Goal: Find specific page/section: Find specific page/section

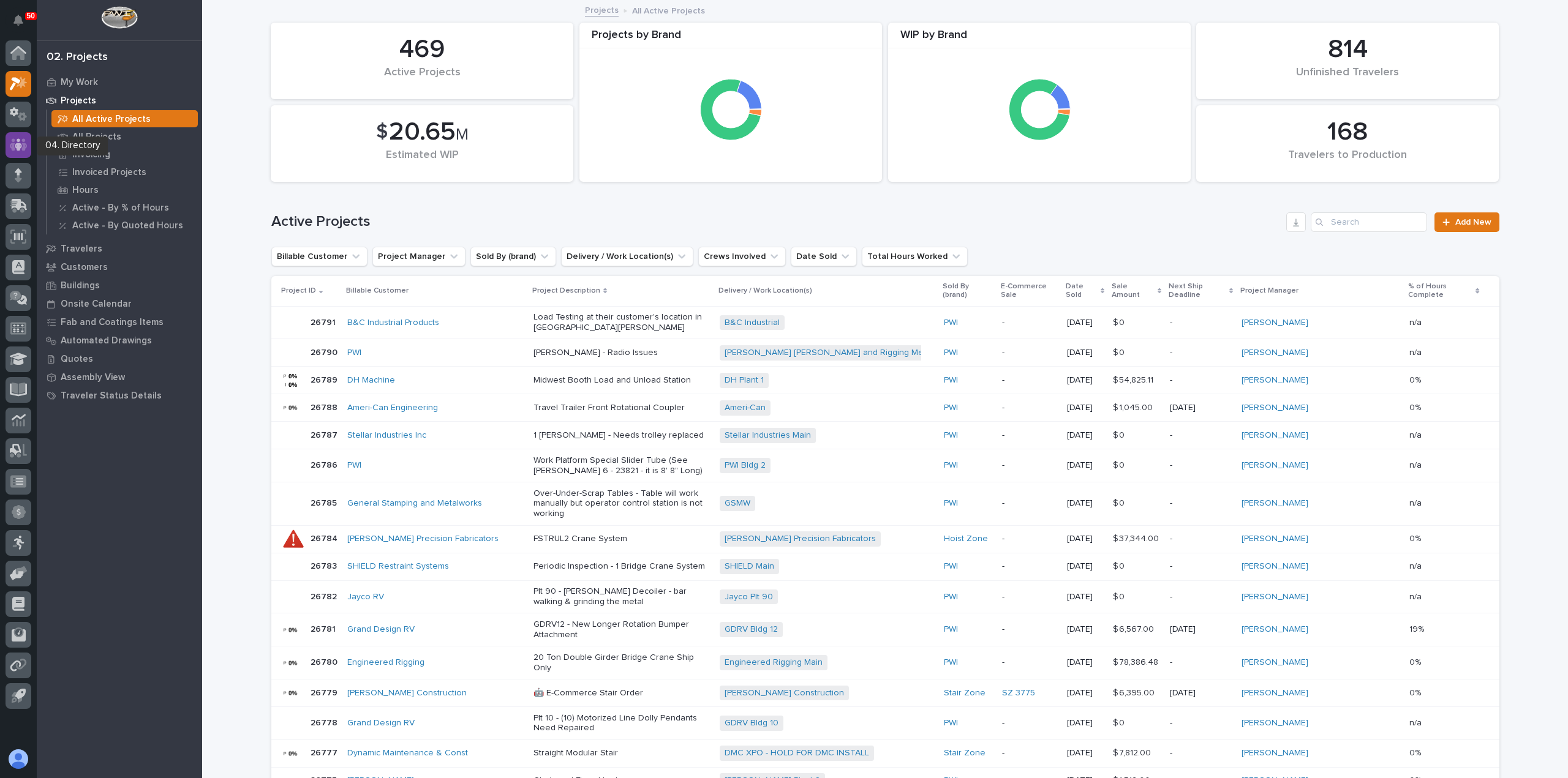
click at [20, 148] on icon at bounding box center [18, 144] width 7 height 12
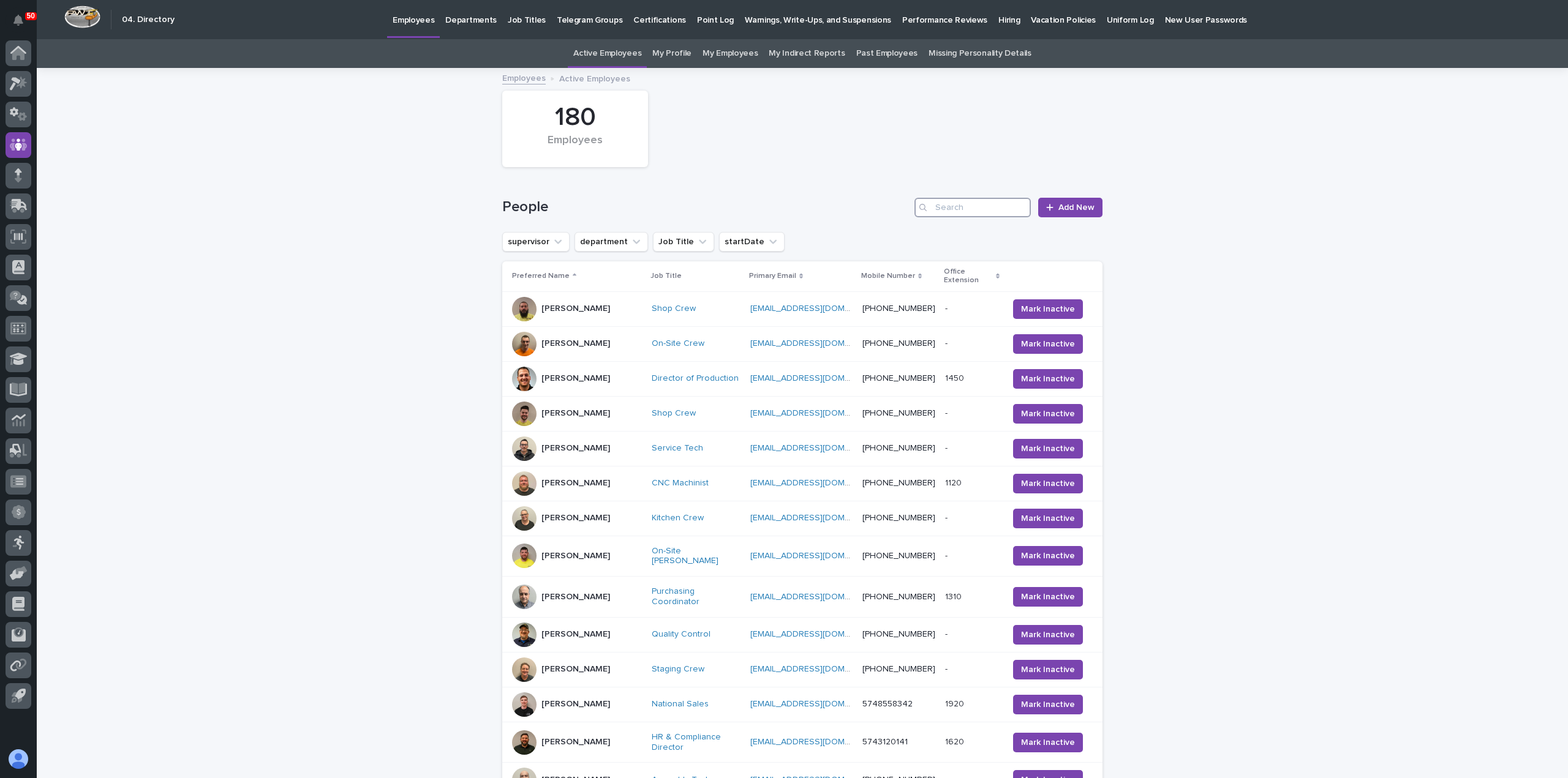
click at [978, 213] on input "Search" at bounding box center [973, 207] width 116 height 19
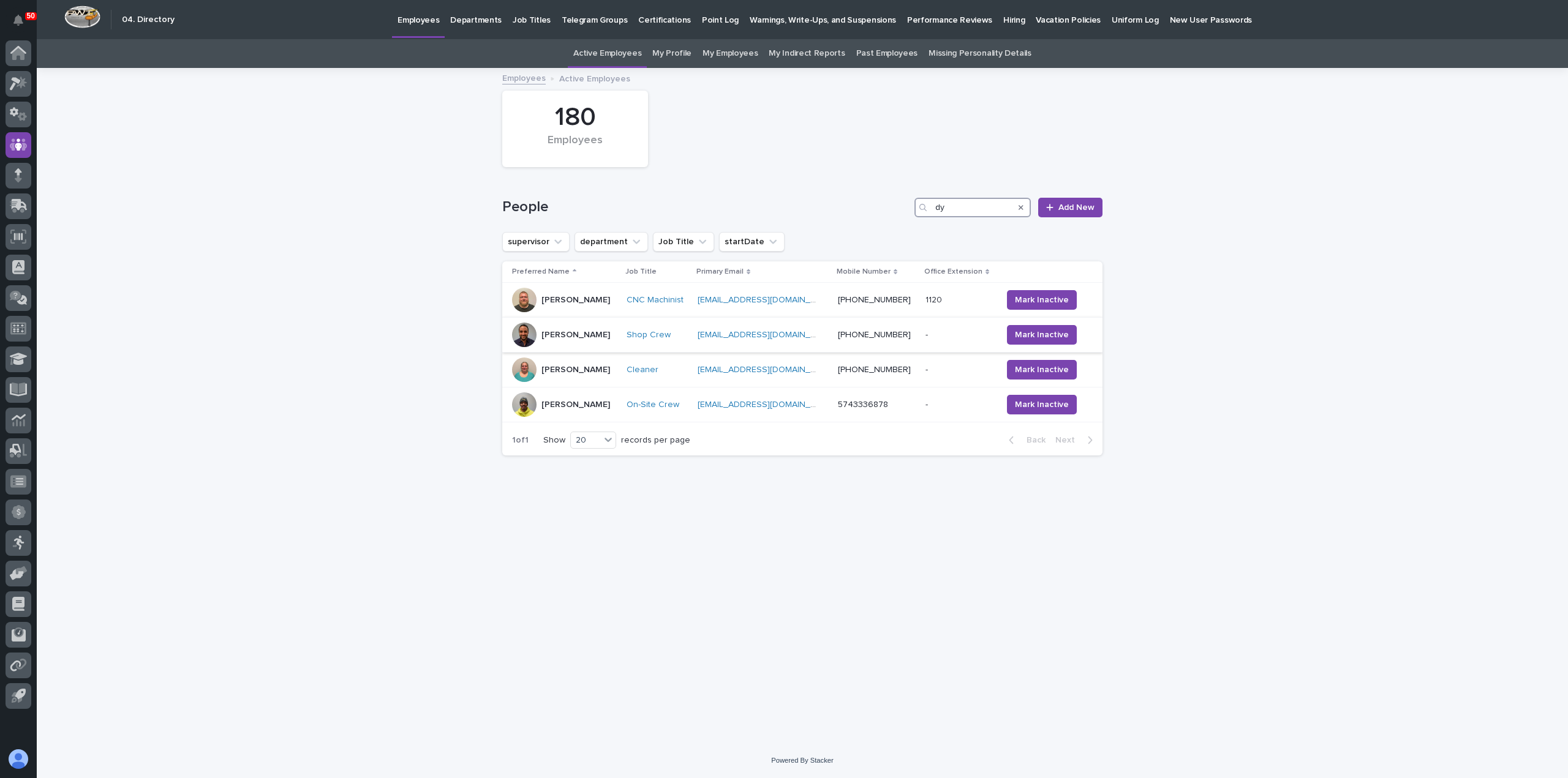
type input "dy"
click at [612, 336] on div "Dylan Schlabach" at bounding box center [564, 335] width 105 height 25
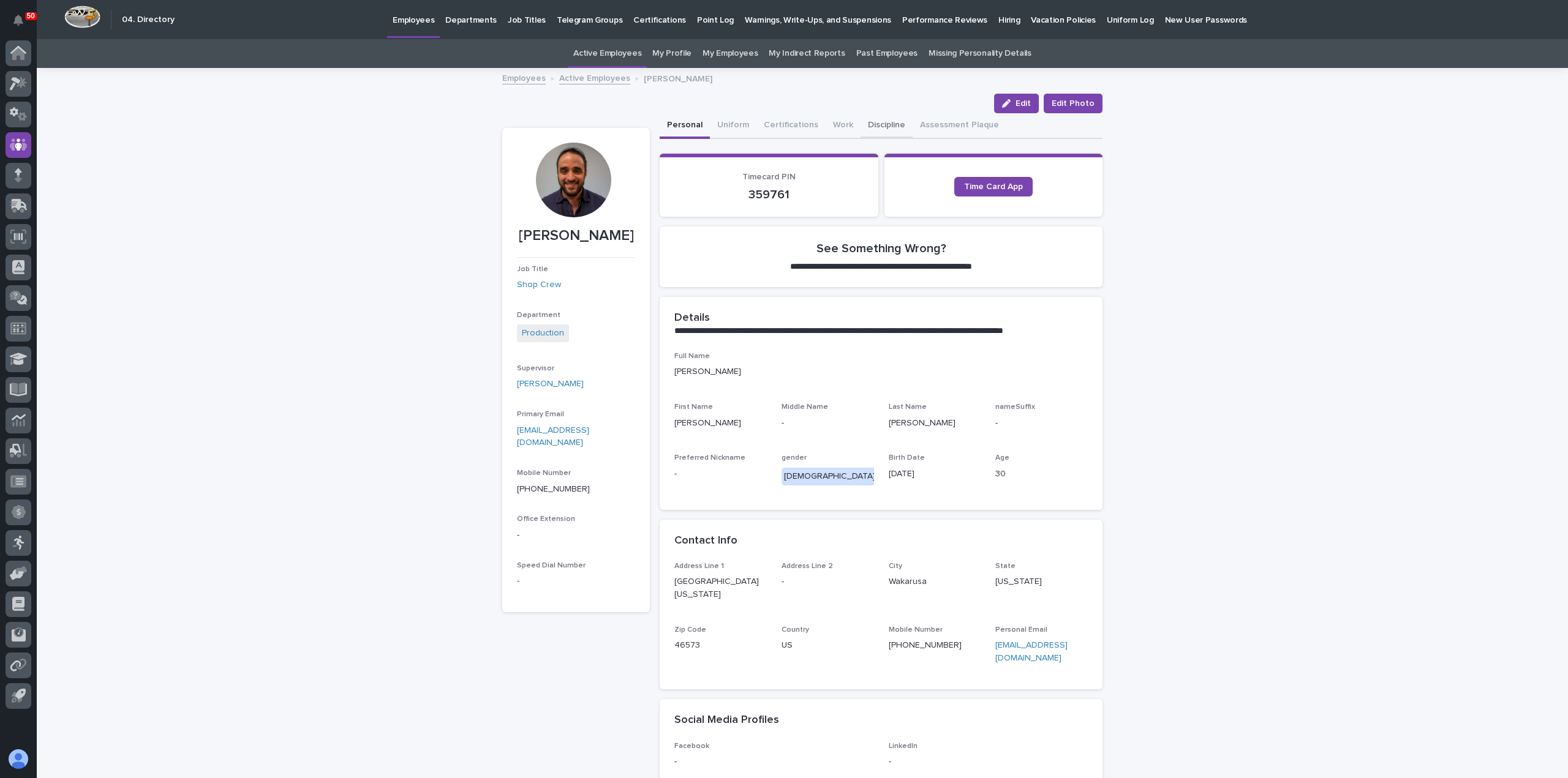
click at [878, 123] on button "Discipline" at bounding box center [886, 126] width 52 height 26
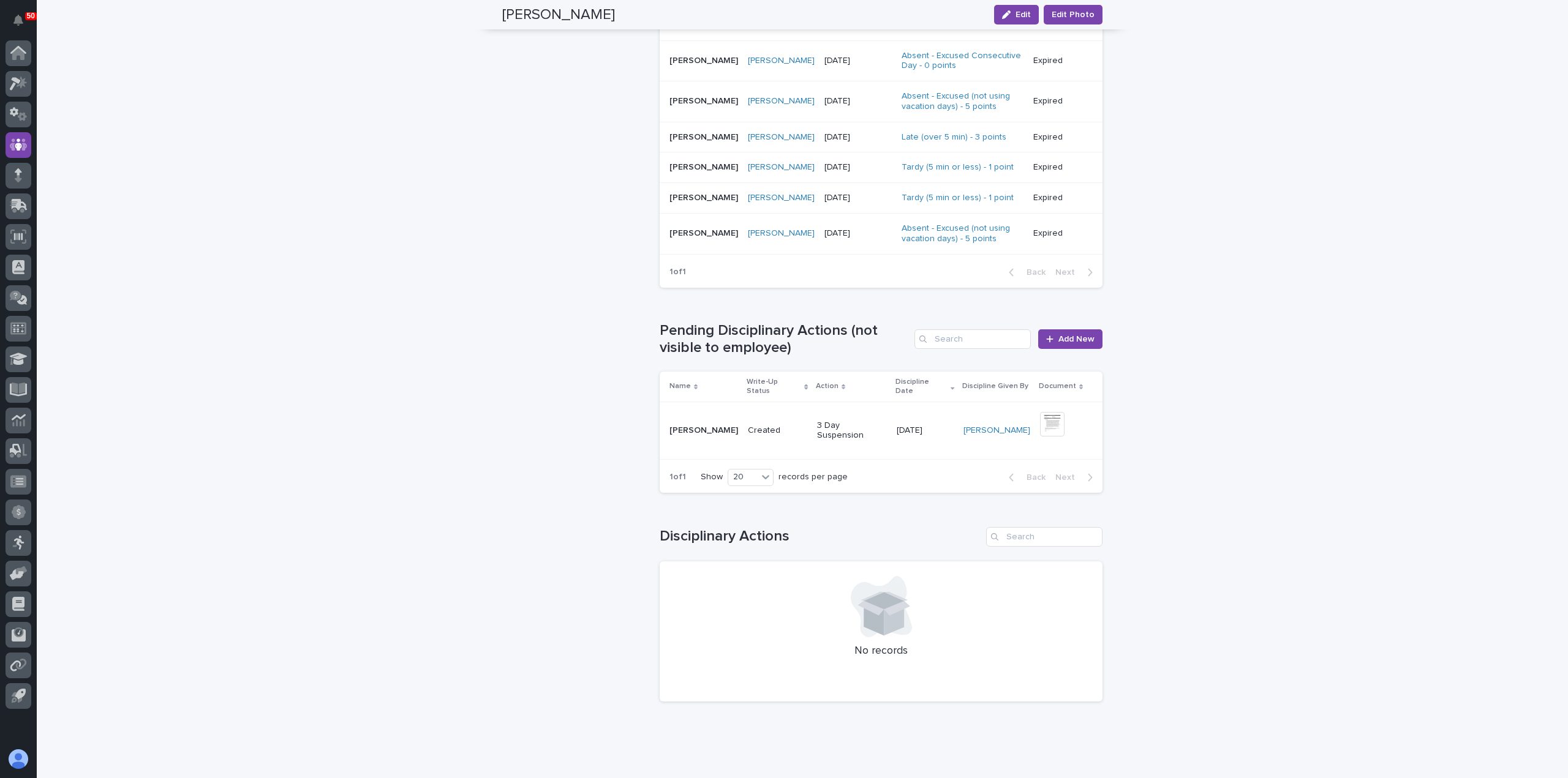
scroll to position [1033, 0]
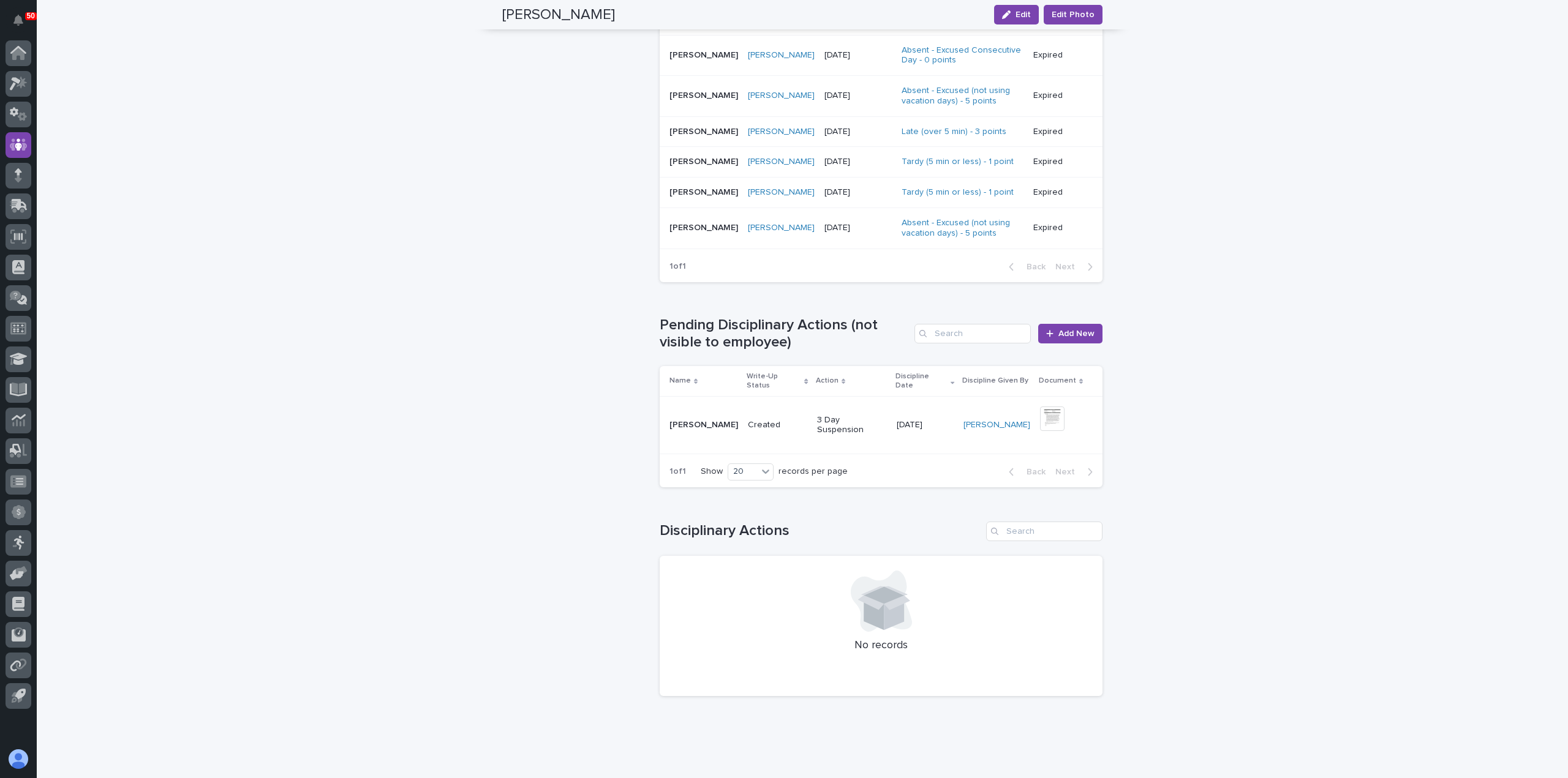
click at [784, 420] on p "Created" at bounding box center [777, 425] width 60 height 10
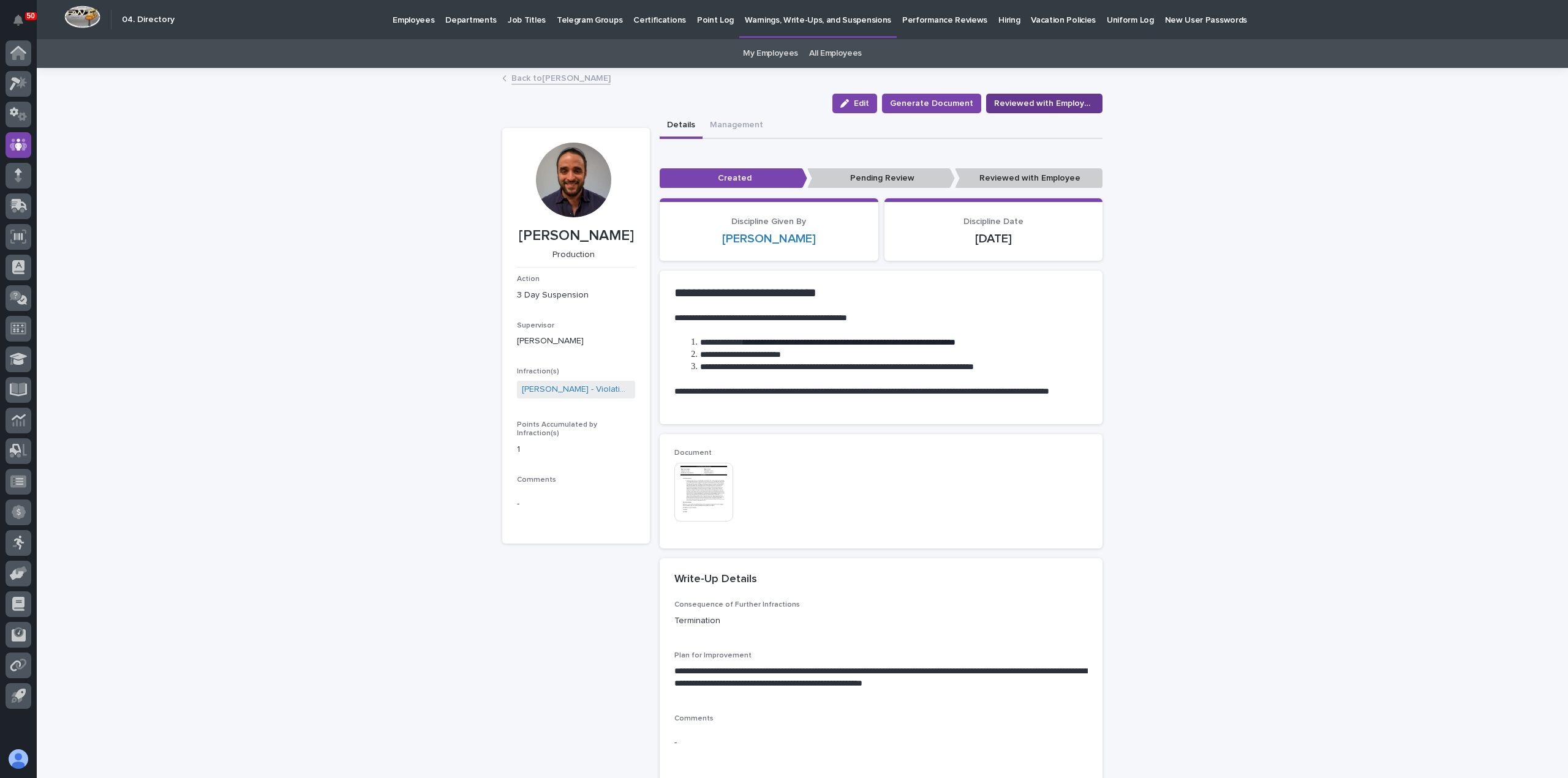
click at [1012, 101] on span "Reviewed with Employee" at bounding box center [1044, 104] width 100 height 12
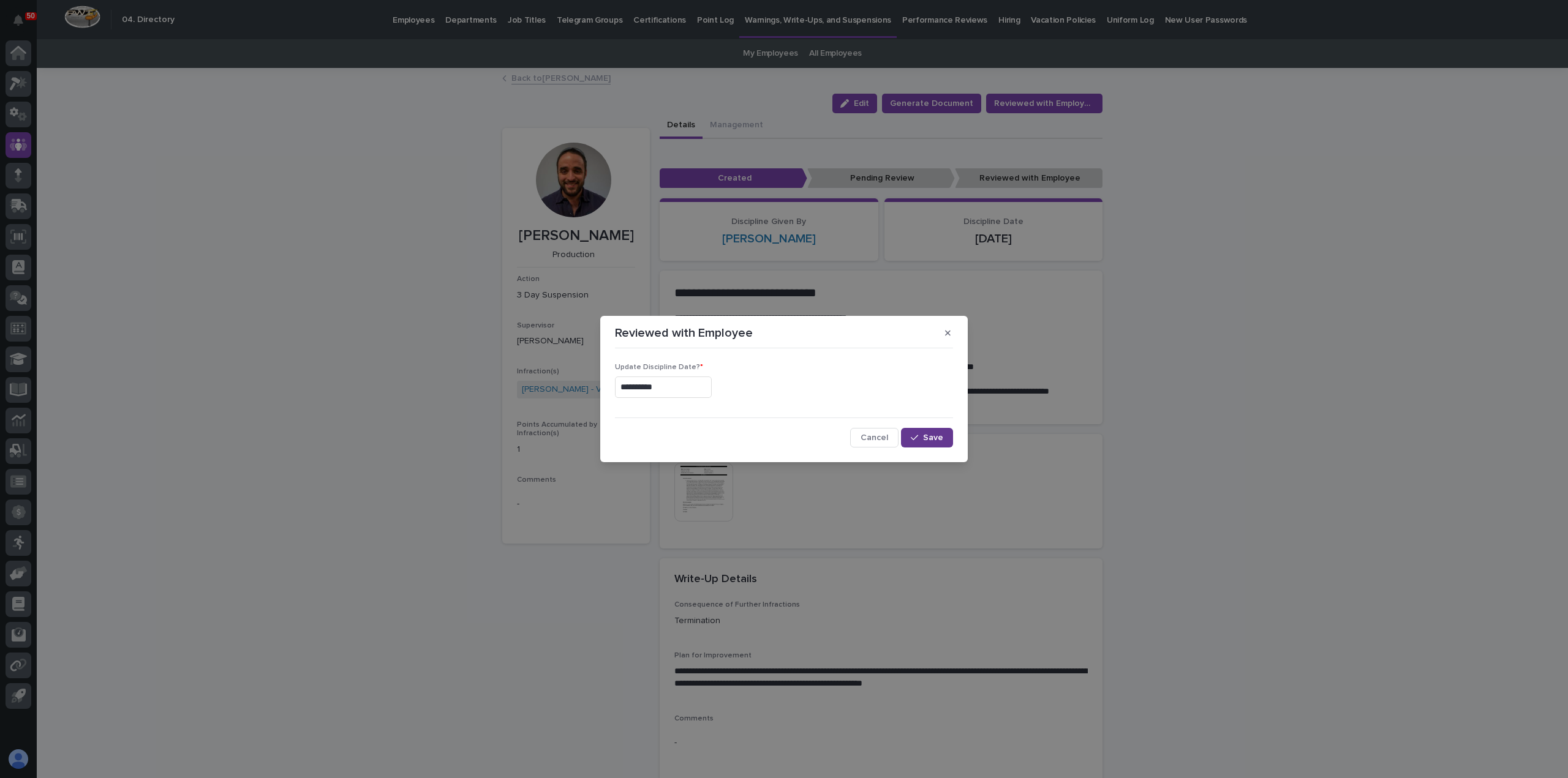
click at [938, 437] on span "Save" at bounding box center [933, 437] width 20 height 9
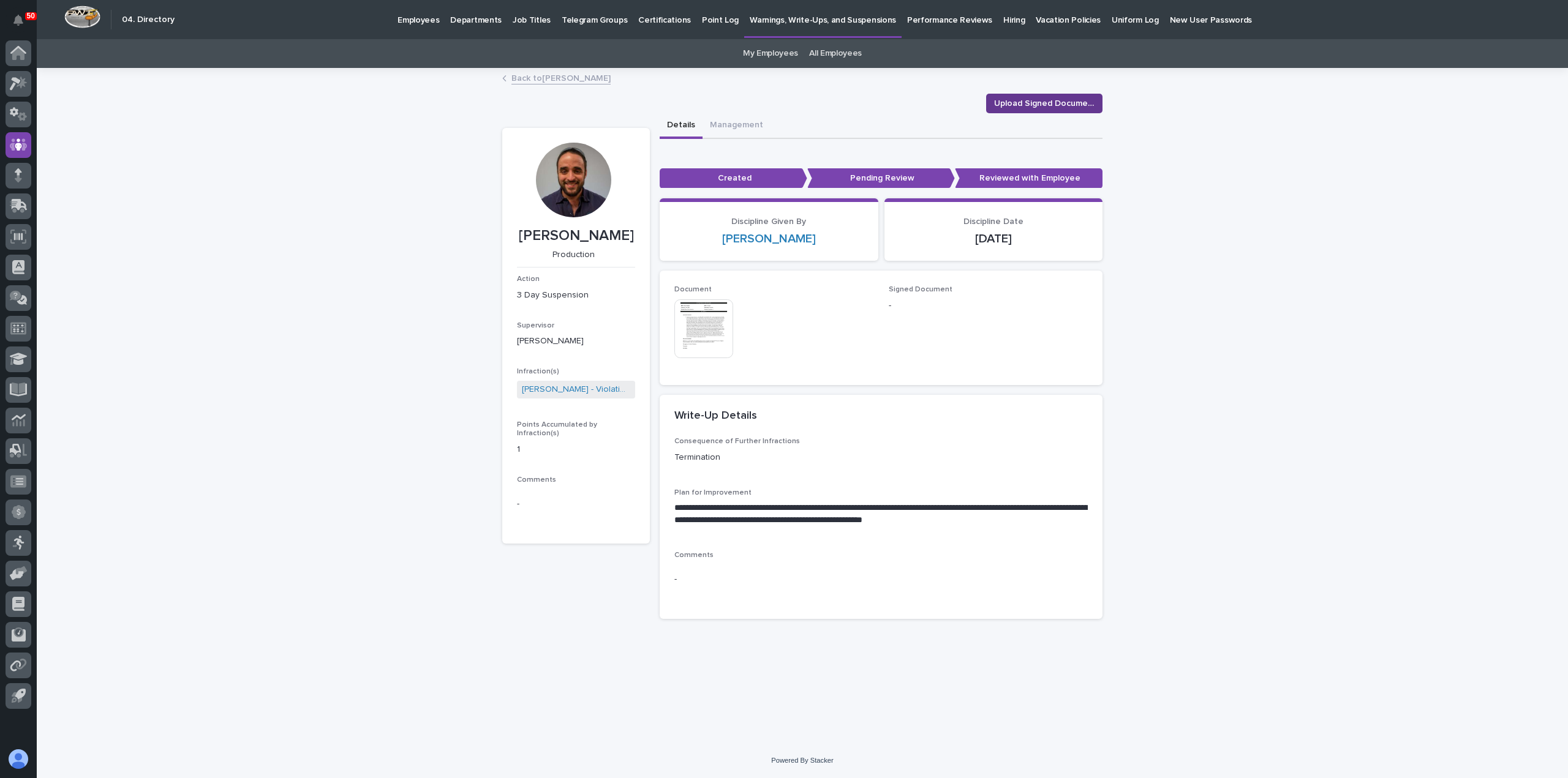
click at [1047, 103] on span "Upload Signed Document" at bounding box center [1044, 104] width 100 height 12
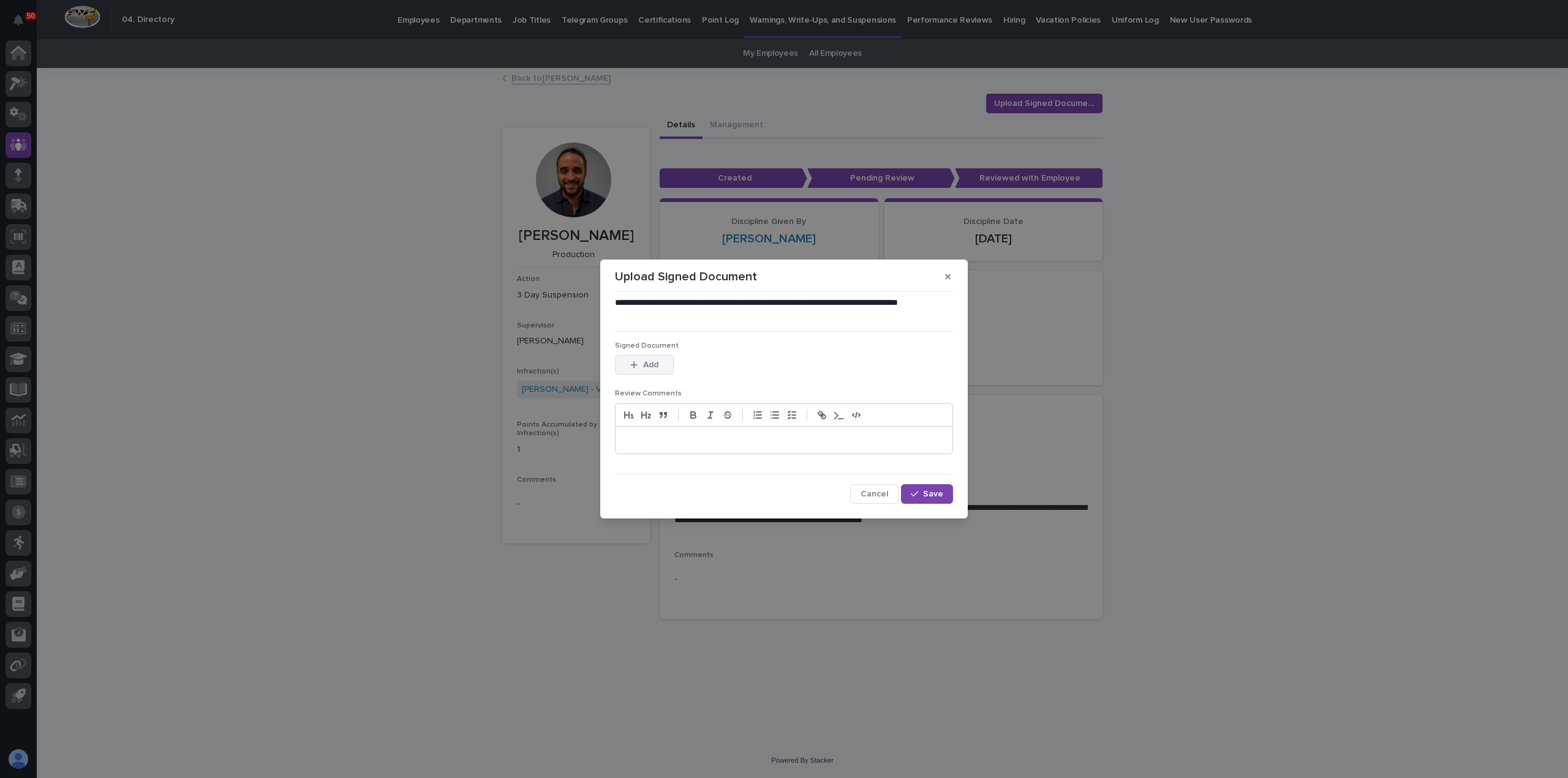
click at [654, 368] on span "Add" at bounding box center [651, 365] width 16 height 9
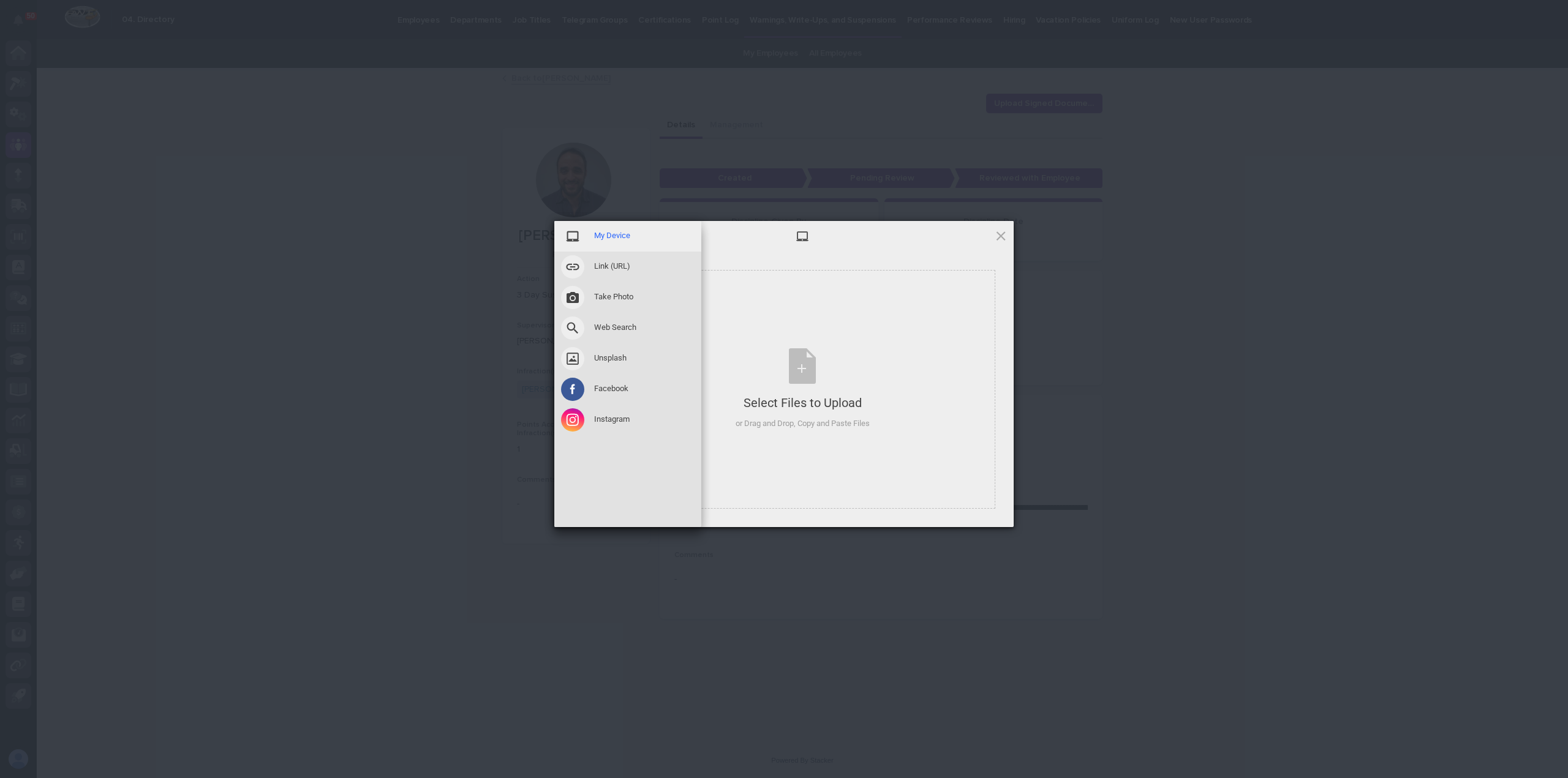
click at [612, 232] on span "My Device" at bounding box center [612, 236] width 36 height 11
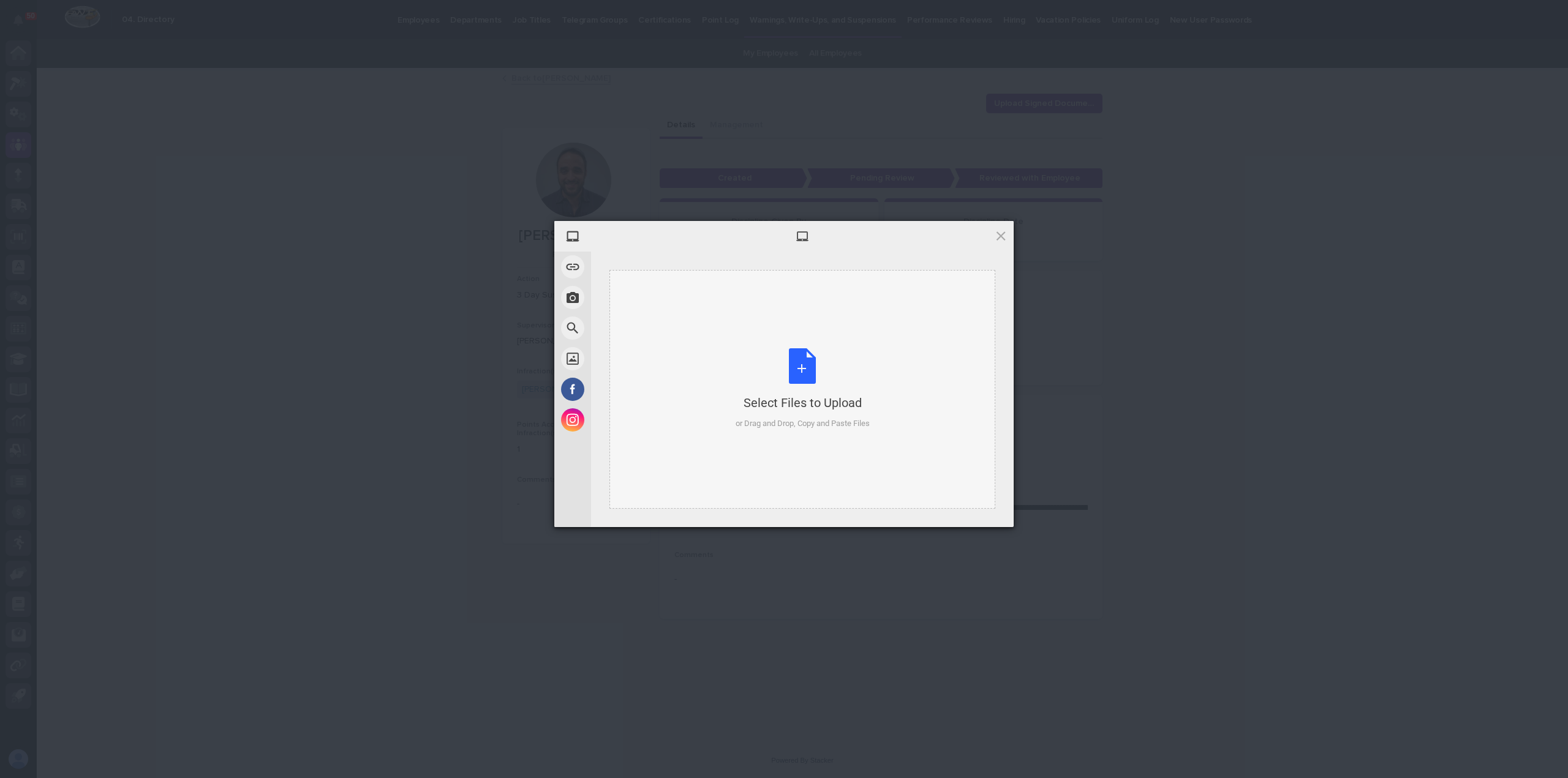
click at [795, 367] on div "Select Files to Upload or Drag and Drop, Copy and Paste Files" at bounding box center [802, 389] width 134 height 81
click at [1000, 232] on span at bounding box center [1000, 235] width 13 height 13
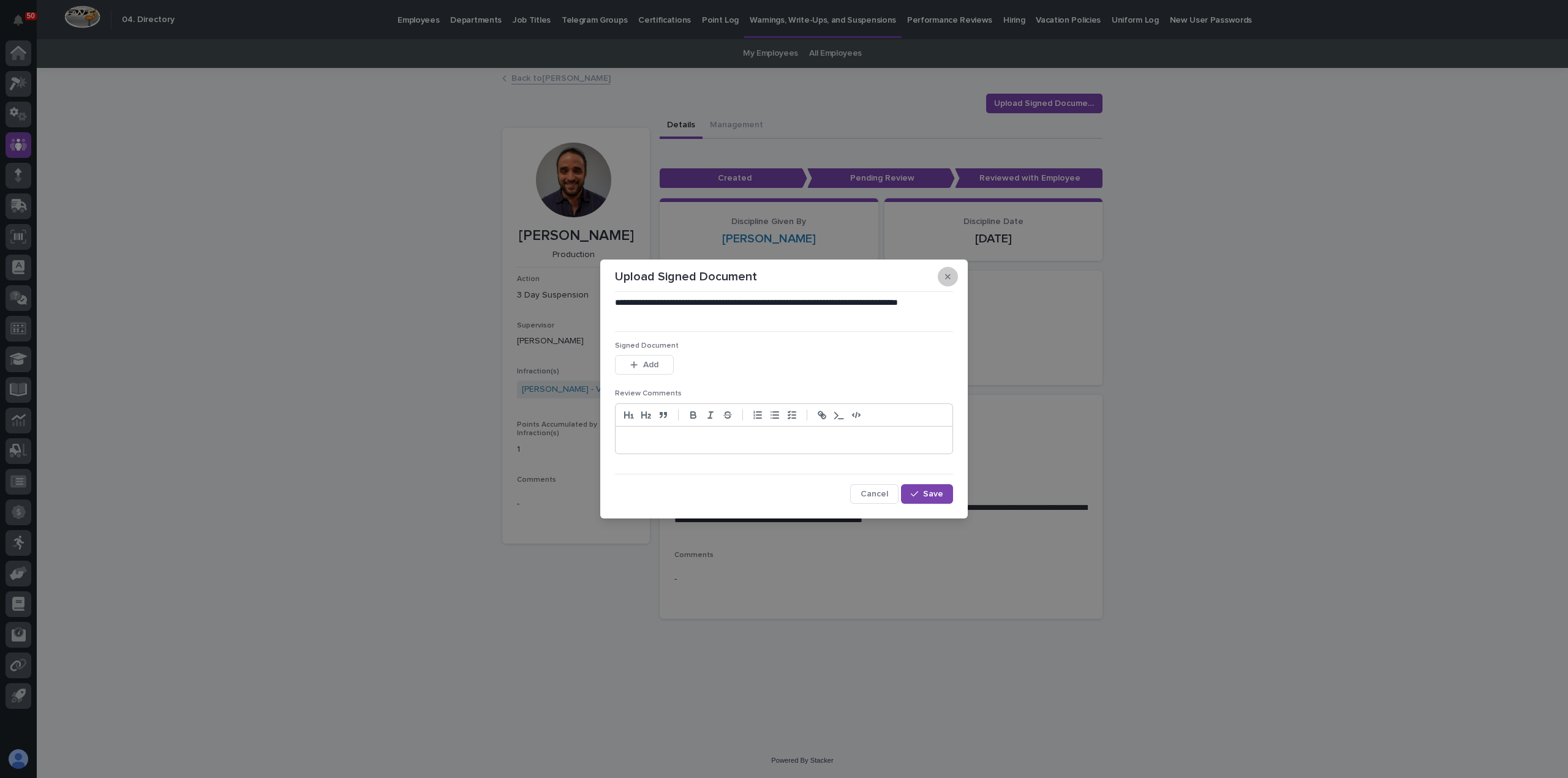
click at [948, 278] on icon "button" at bounding box center [947, 276] width 5 height 9
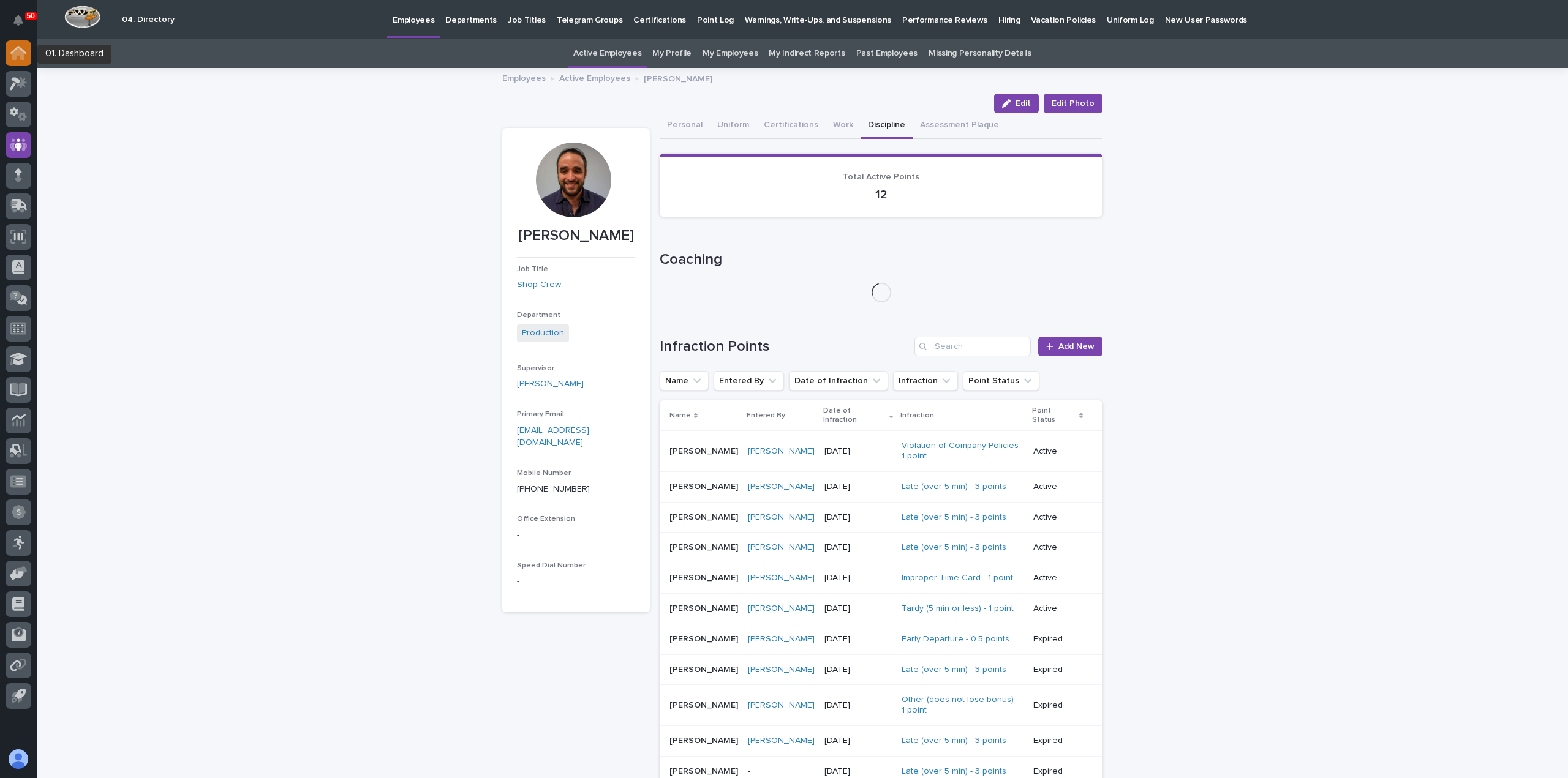
click at [22, 50] on icon at bounding box center [18, 50] width 16 height 8
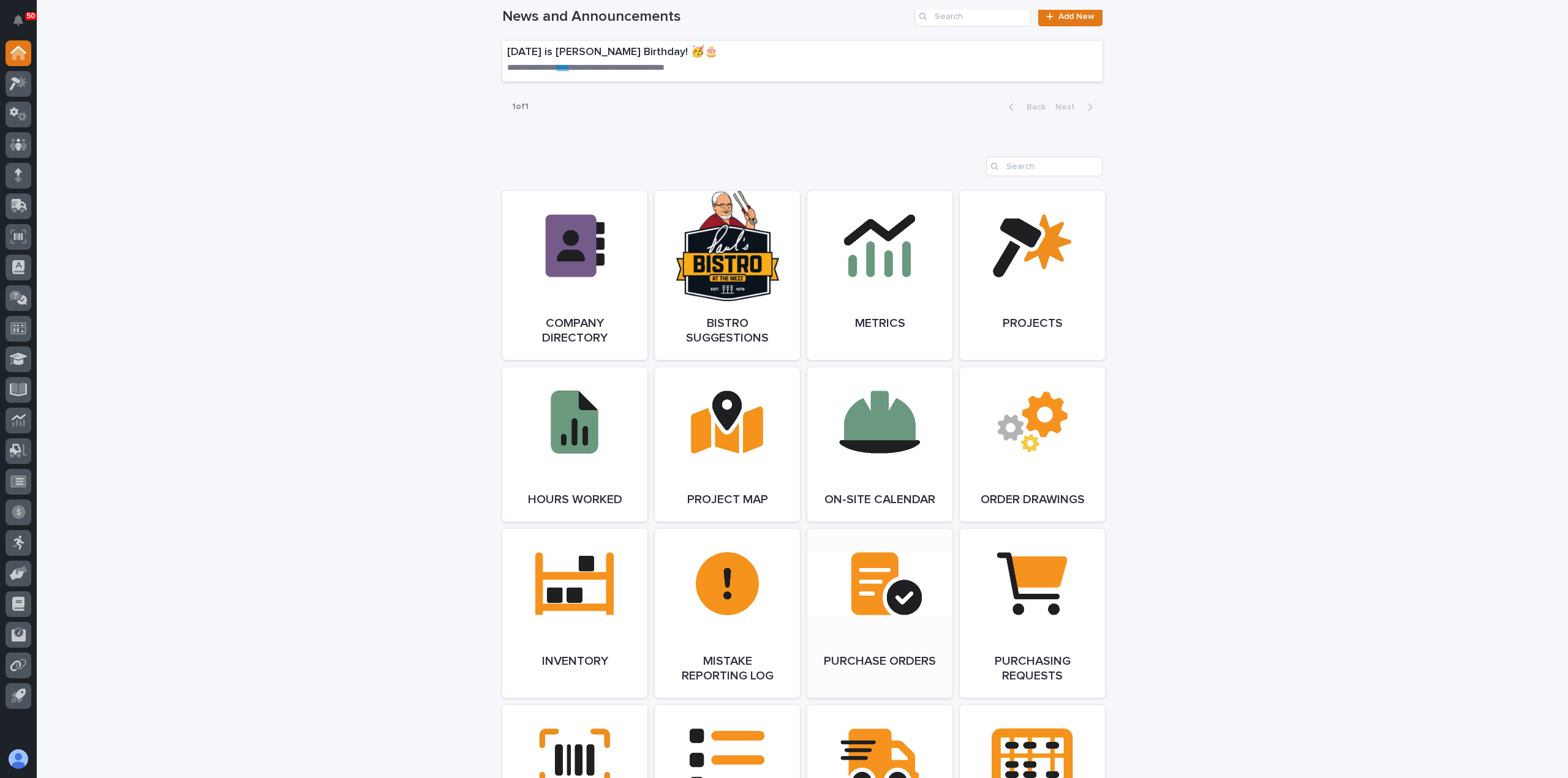
scroll to position [857, 0]
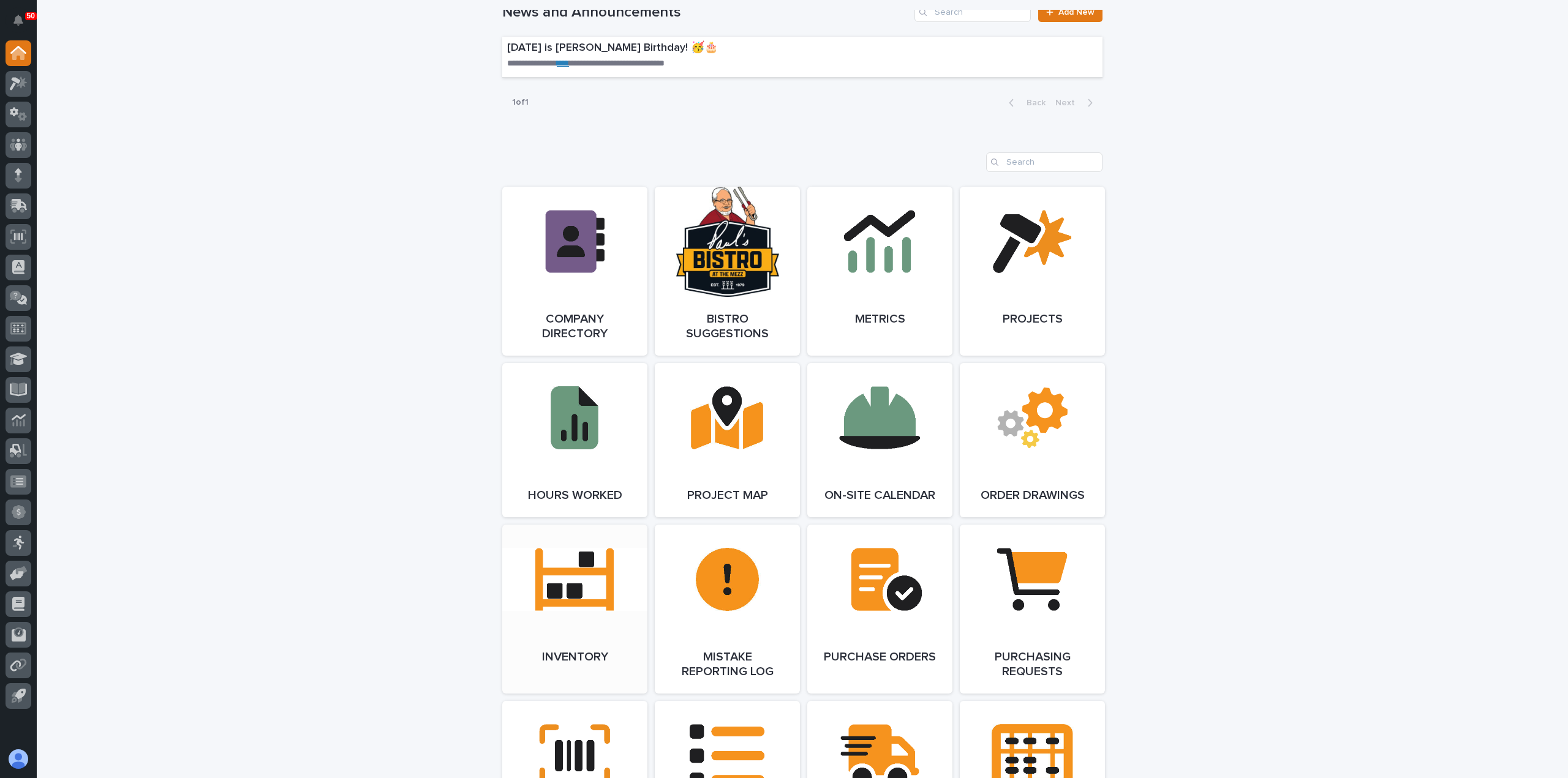
click at [573, 600] on link "Open Link" at bounding box center [574, 610] width 145 height 169
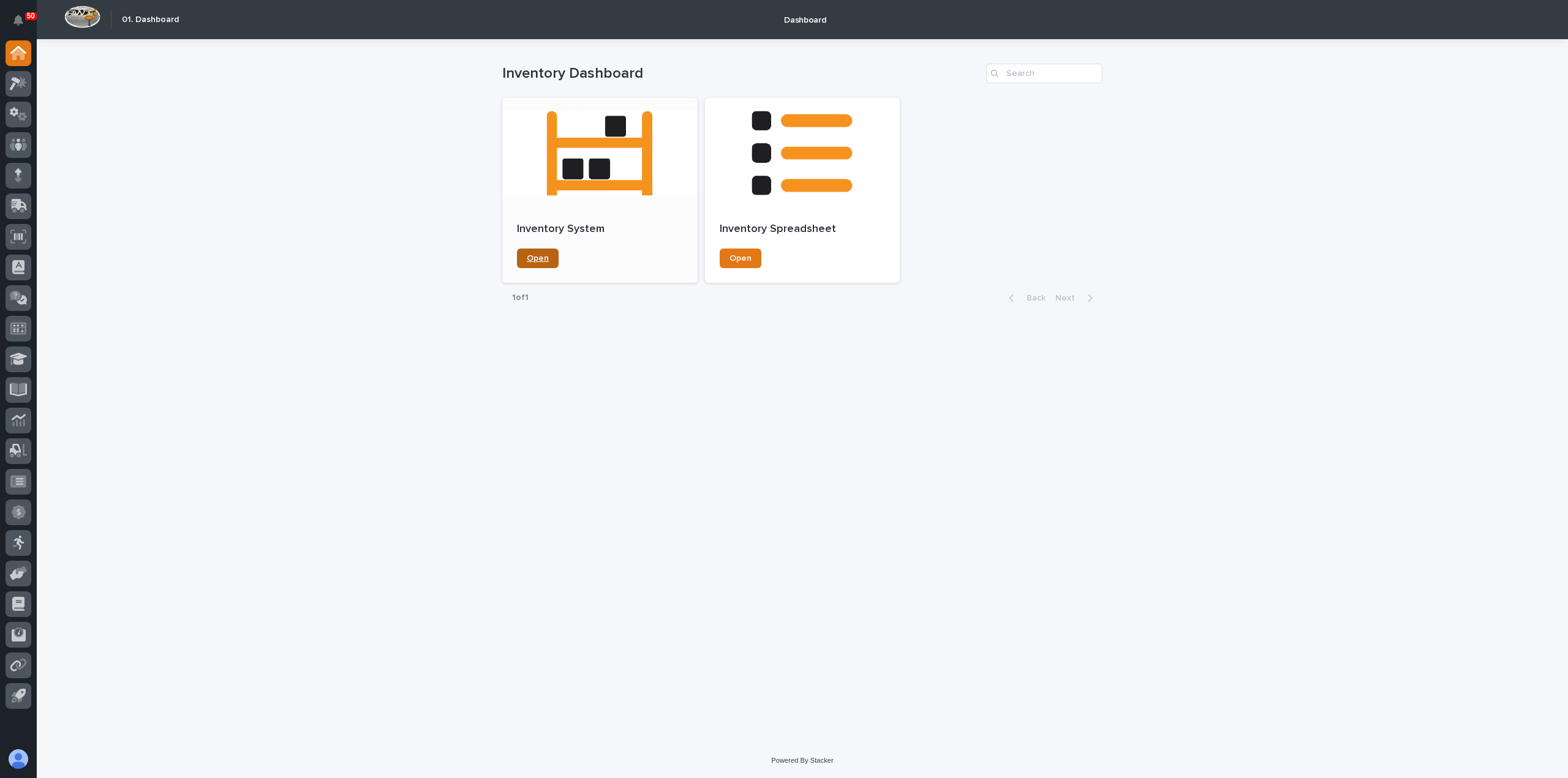
click at [553, 259] on link "Open" at bounding box center [538, 258] width 42 height 19
click at [742, 258] on span "Open" at bounding box center [740, 258] width 22 height 9
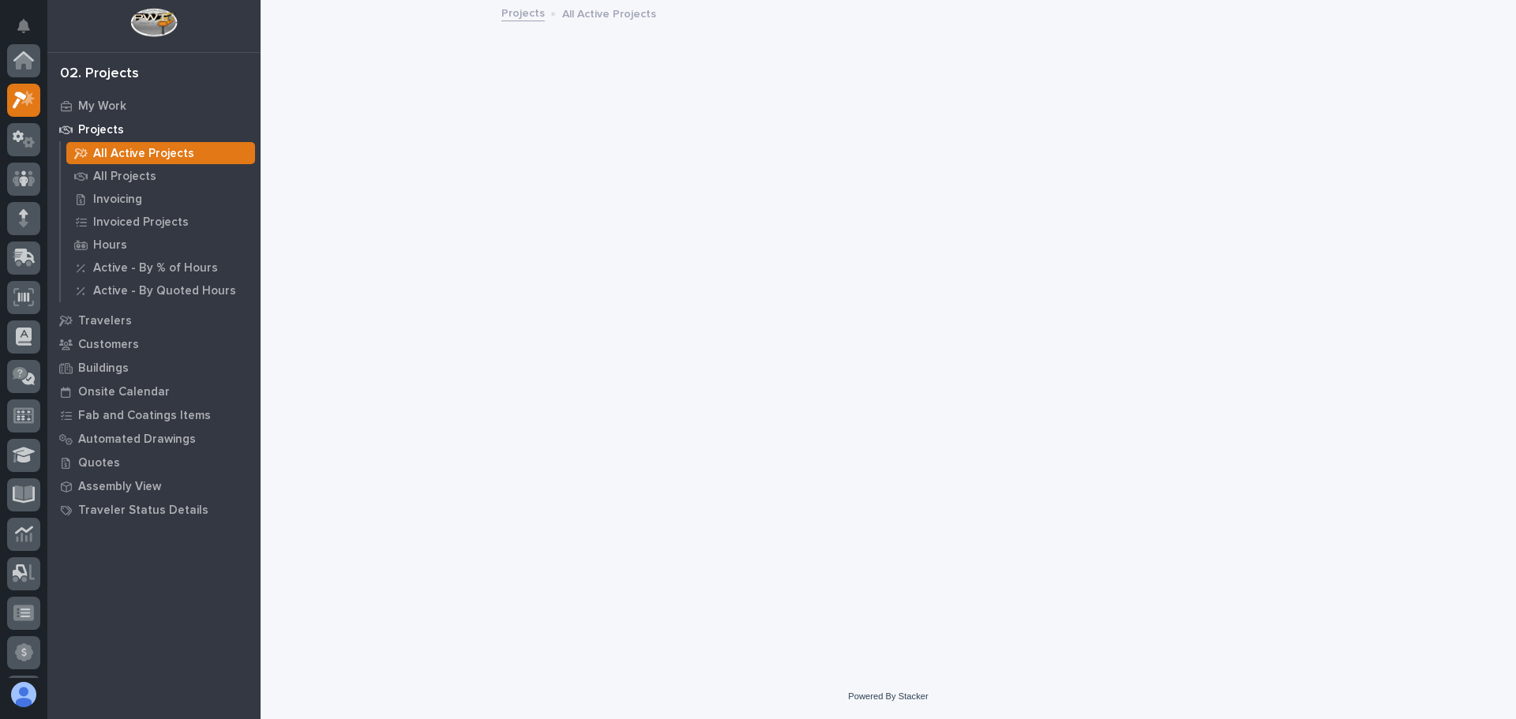
scroll to position [39, 0]
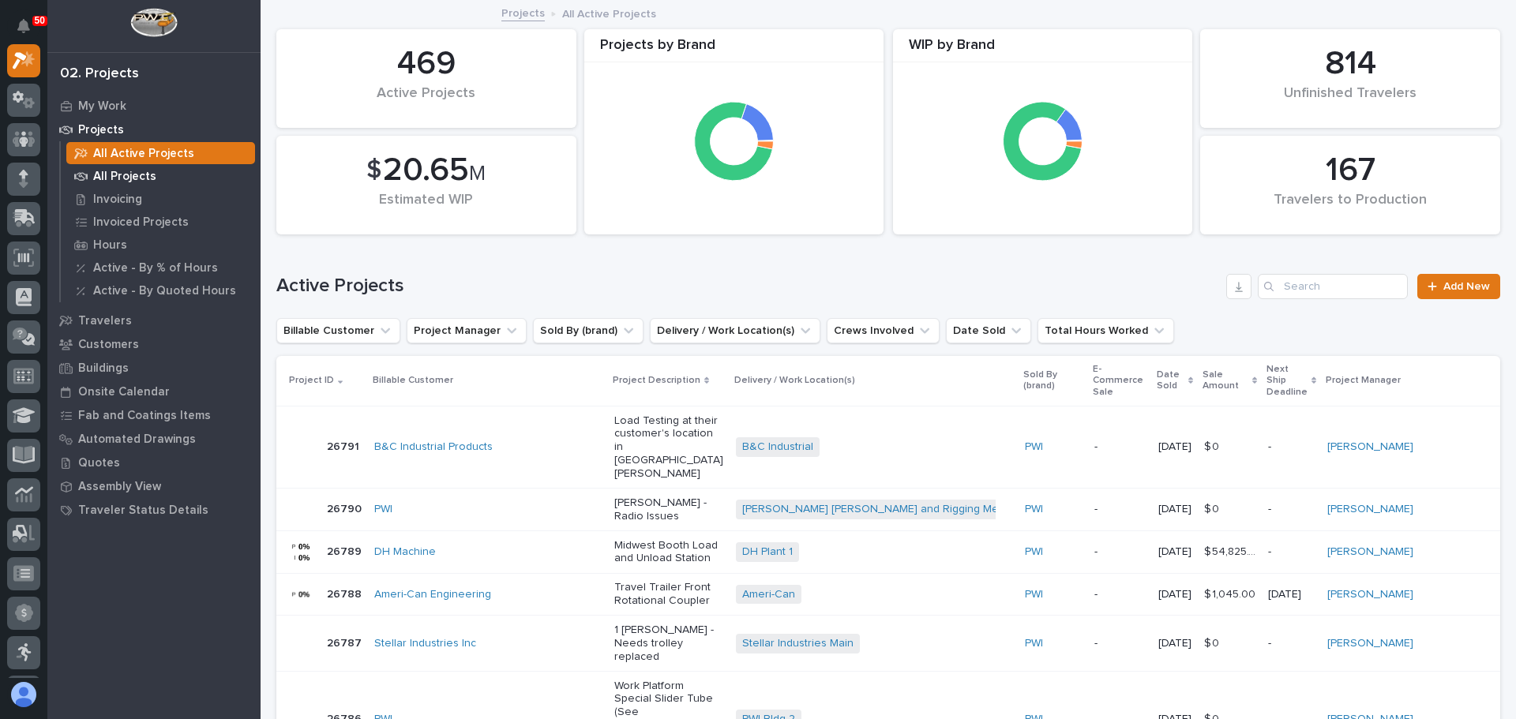
click at [121, 176] on p "All Projects" at bounding box center [124, 177] width 63 height 14
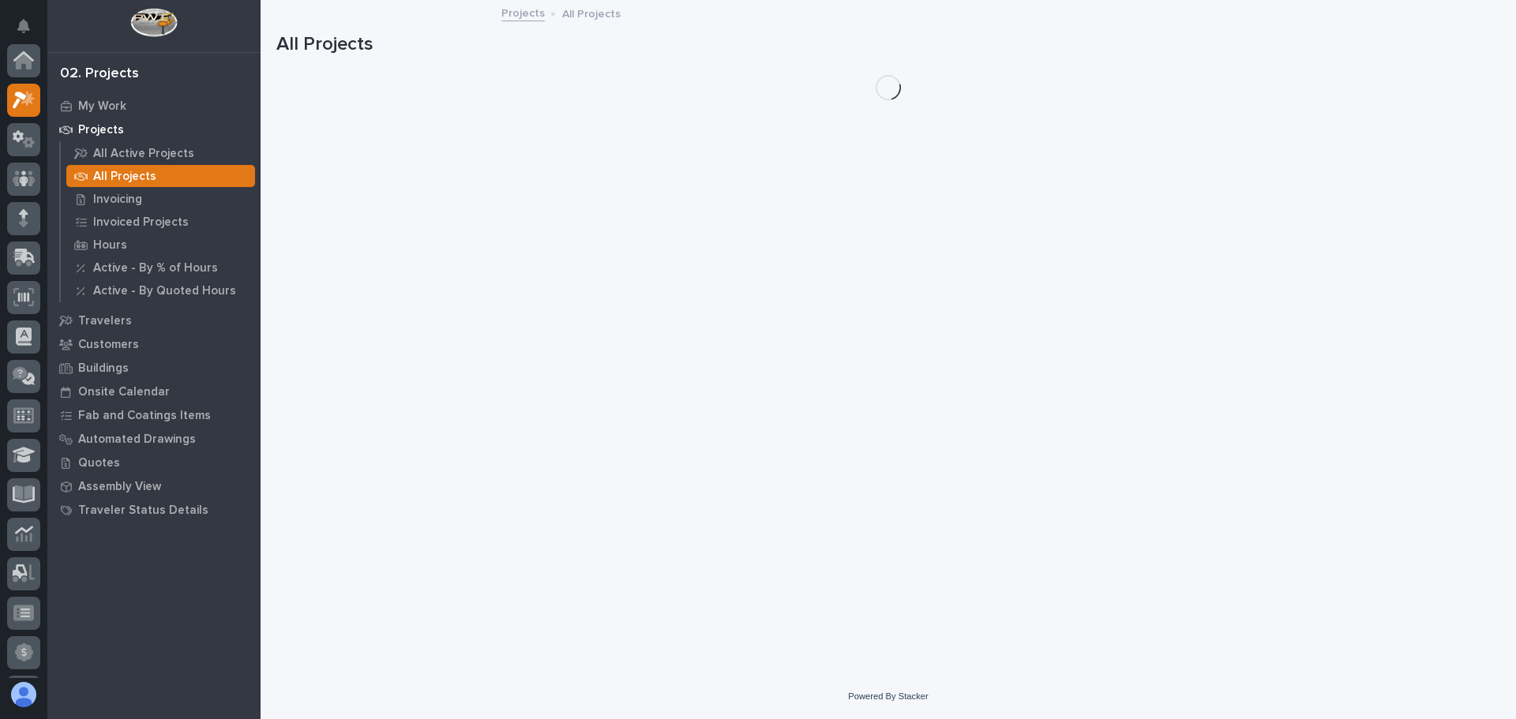
scroll to position [39, 0]
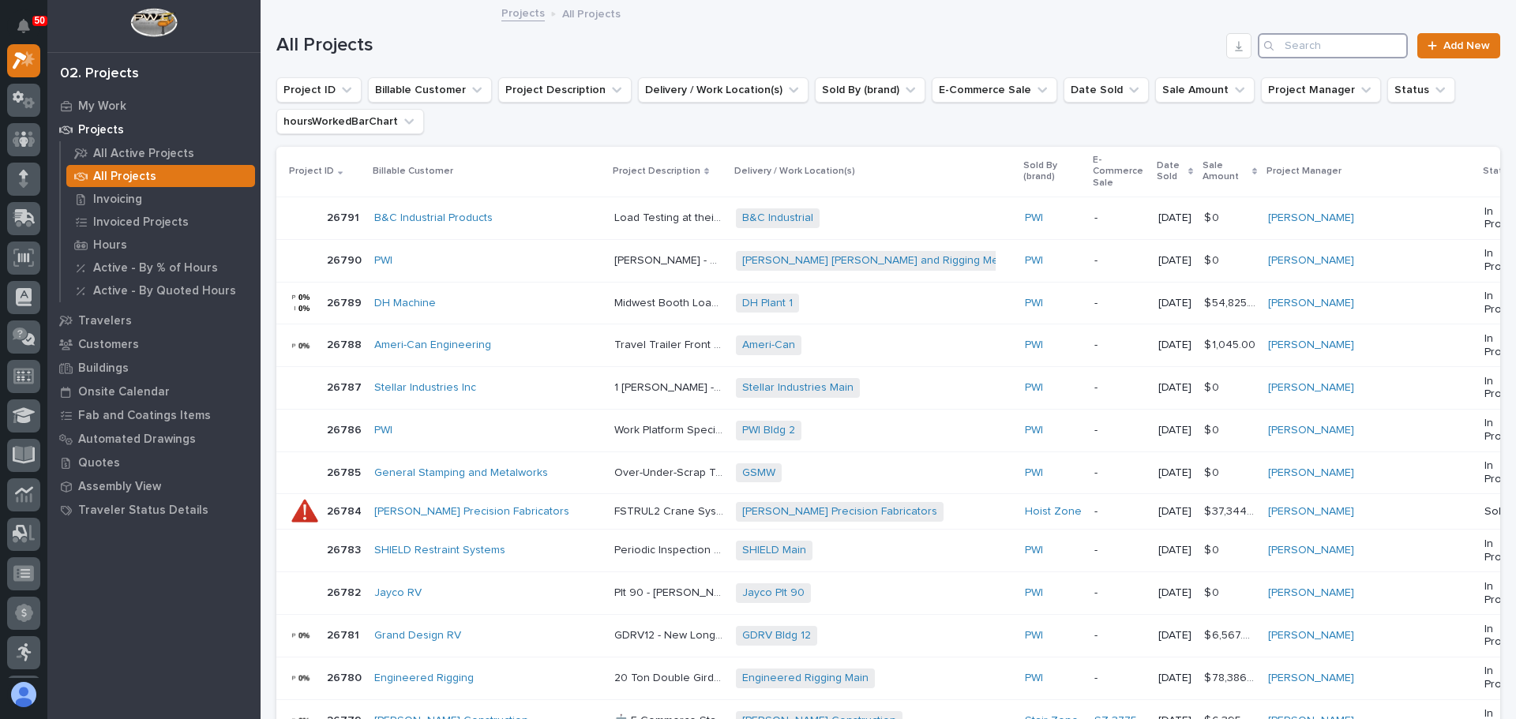
click at [1288, 40] on input "Search" at bounding box center [1332, 45] width 150 height 25
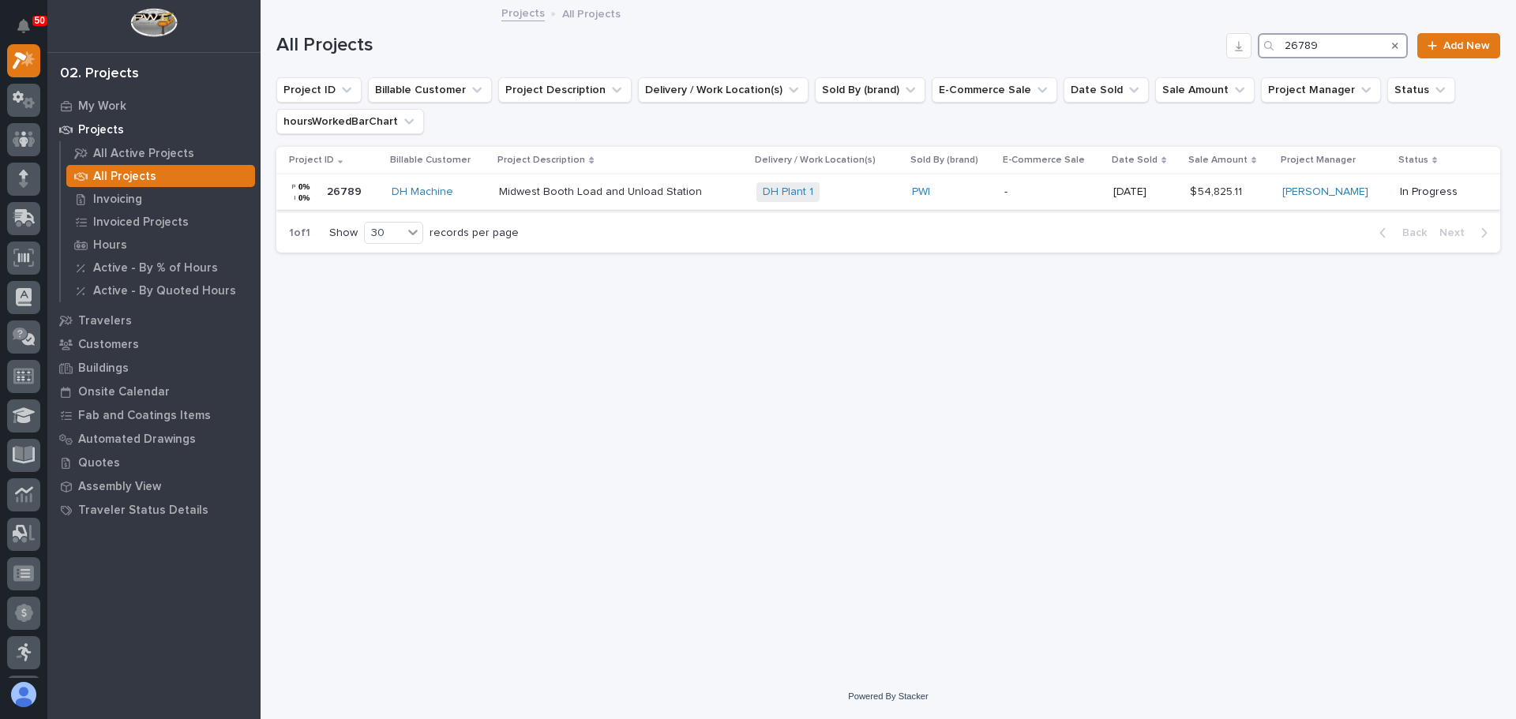
type input "26789"
click at [759, 191] on td "DH Plant 1 + 0" at bounding box center [828, 192] width 156 height 36
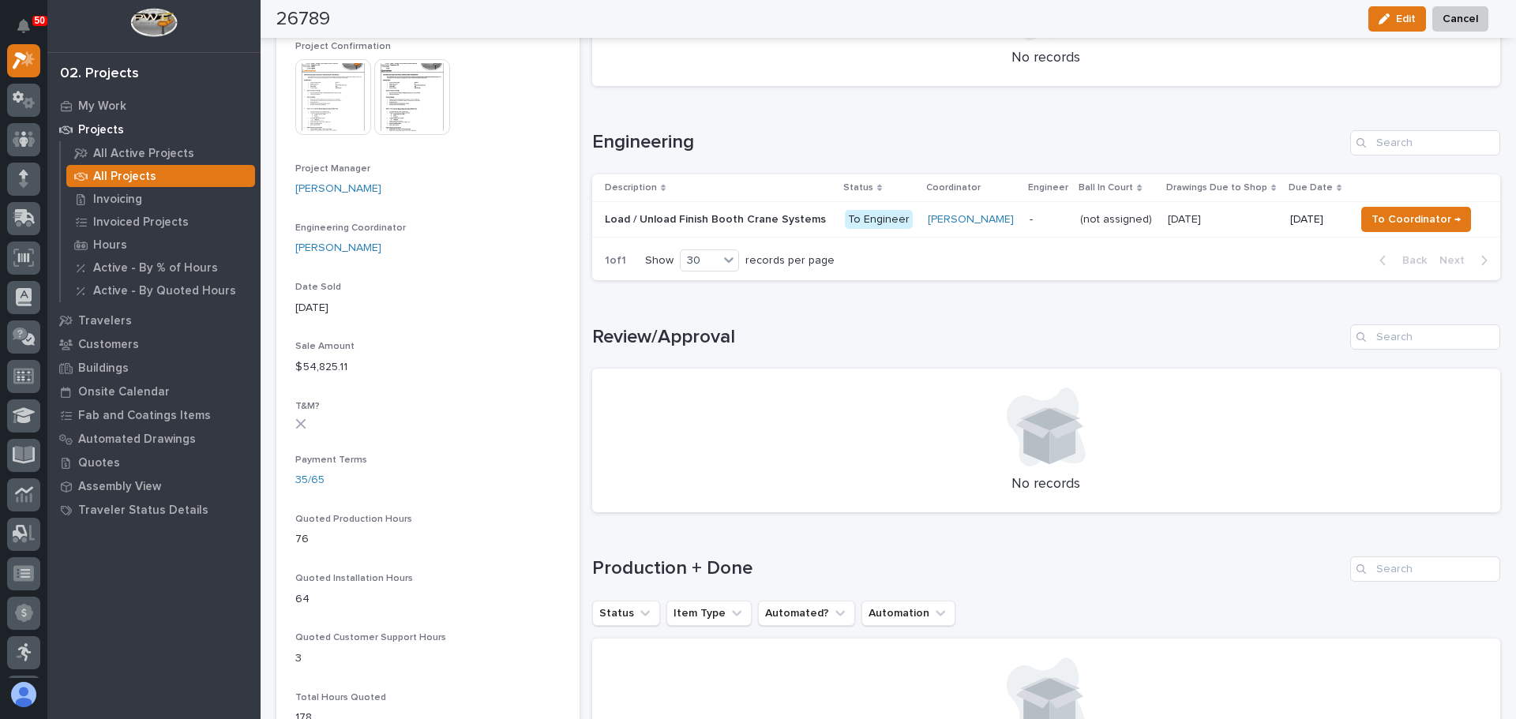
scroll to position [632, 0]
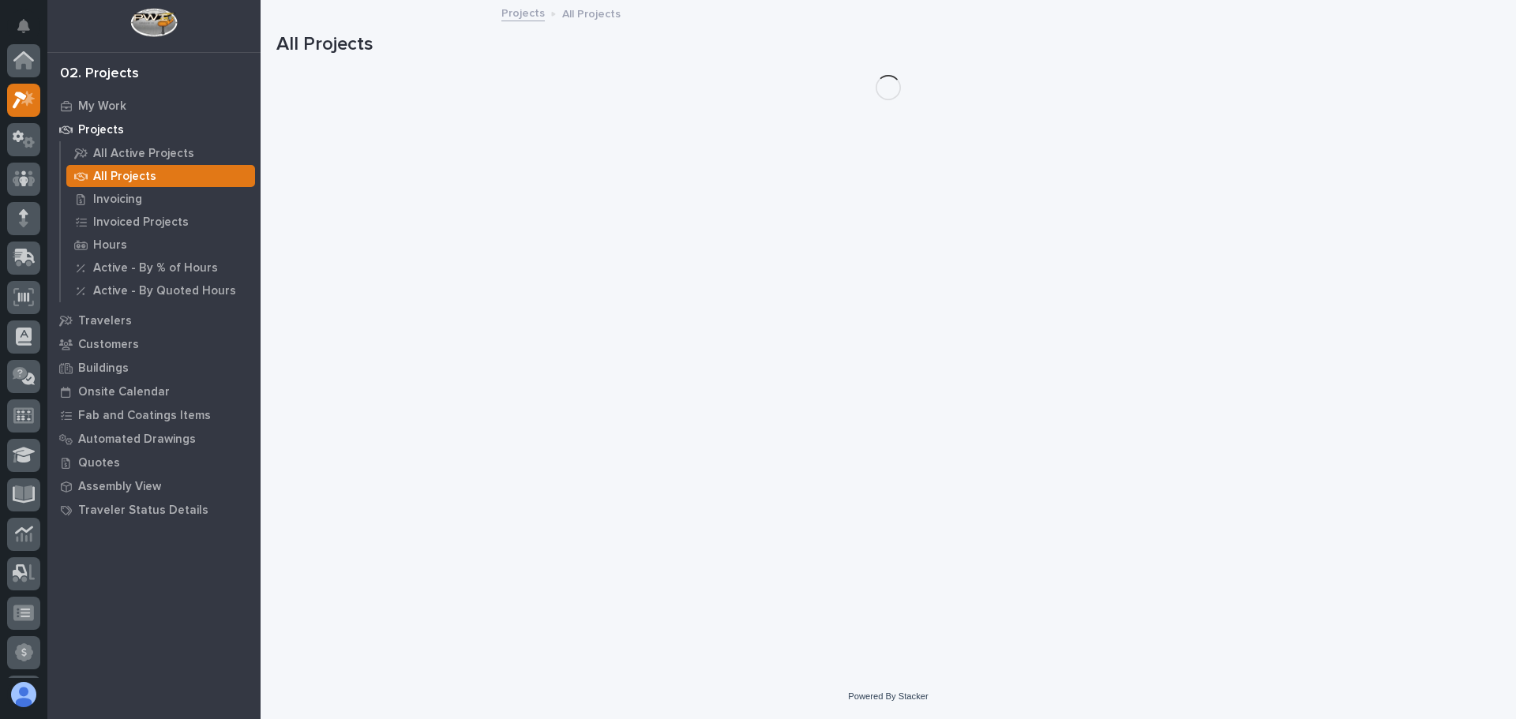
scroll to position [39, 0]
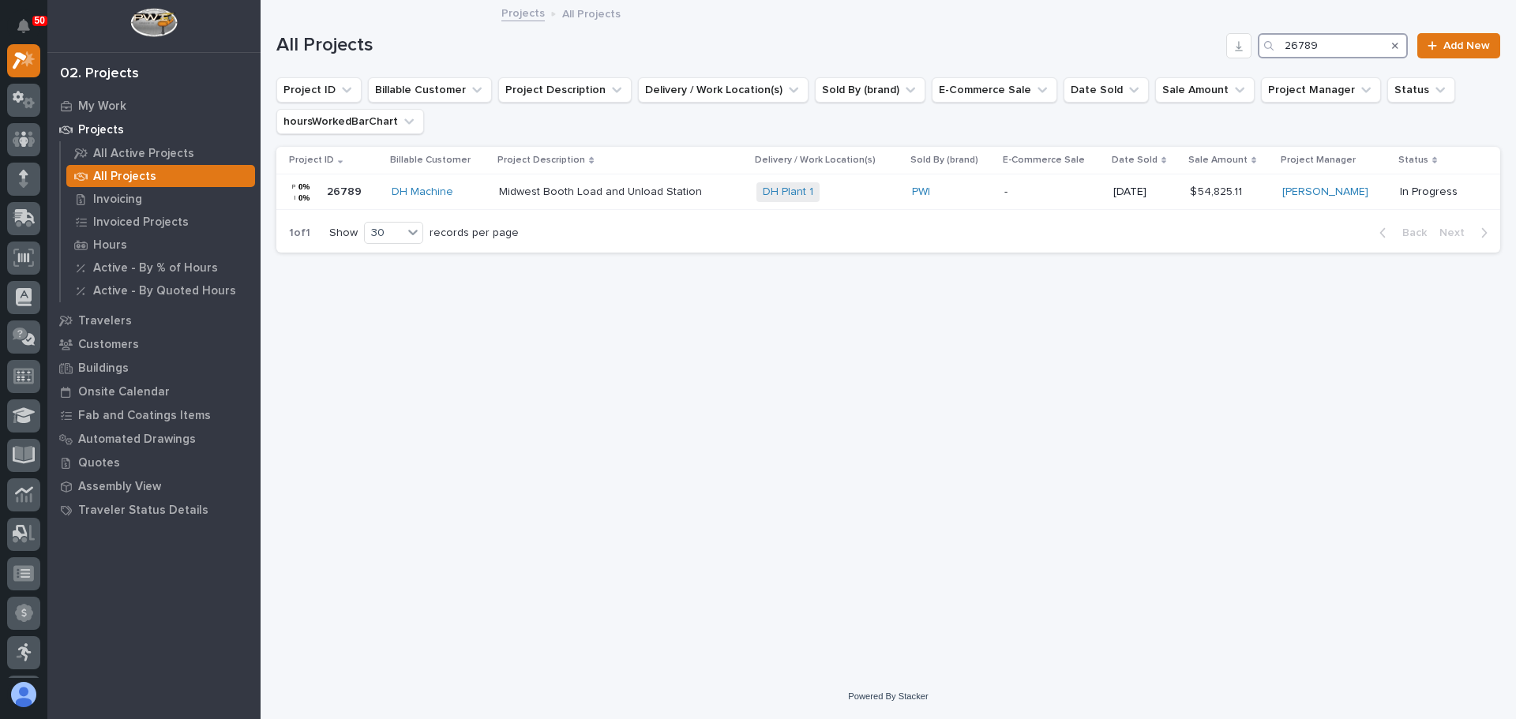
click at [1378, 48] on input "26789" at bounding box center [1332, 45] width 150 height 25
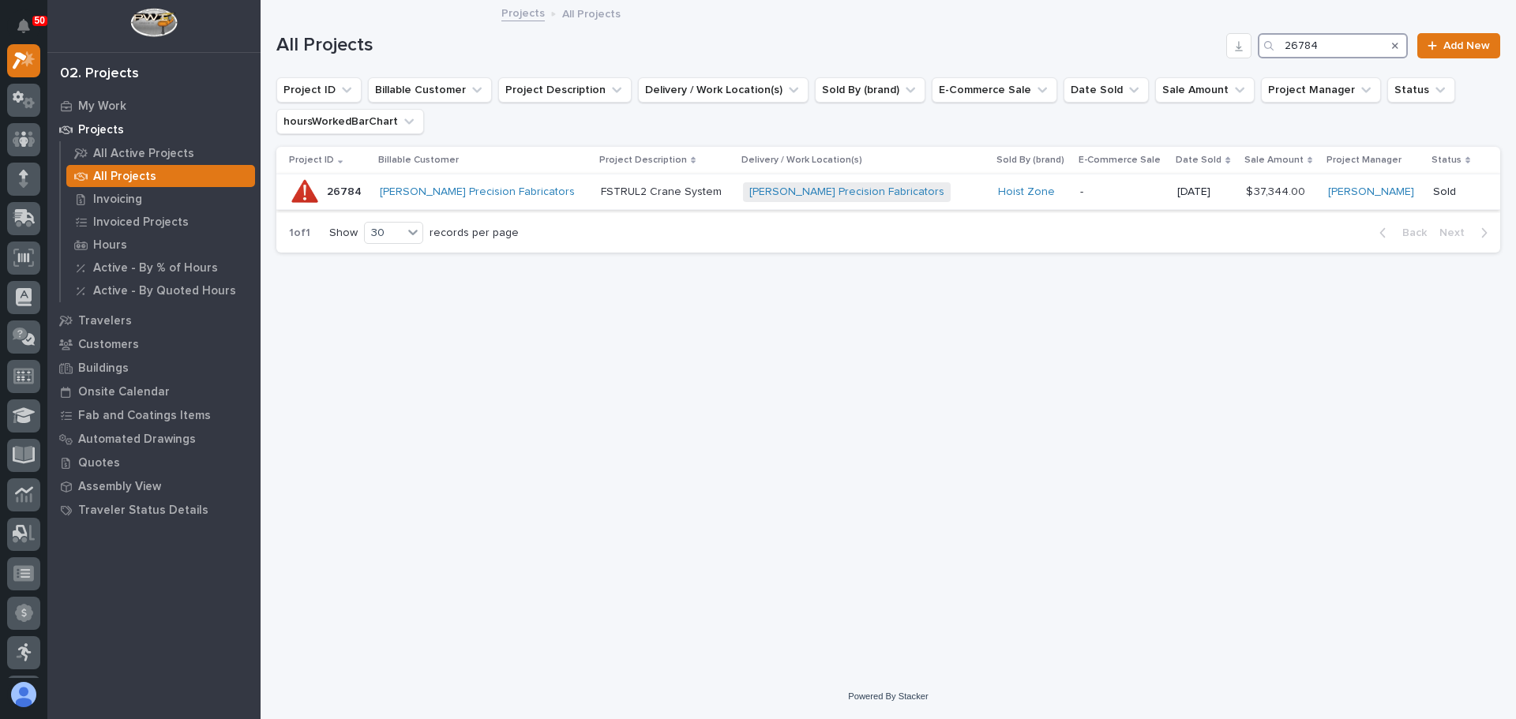
type input "26784"
click at [900, 189] on div "Byers Precision Fabricators + 0" at bounding box center [864, 192] width 242 height 20
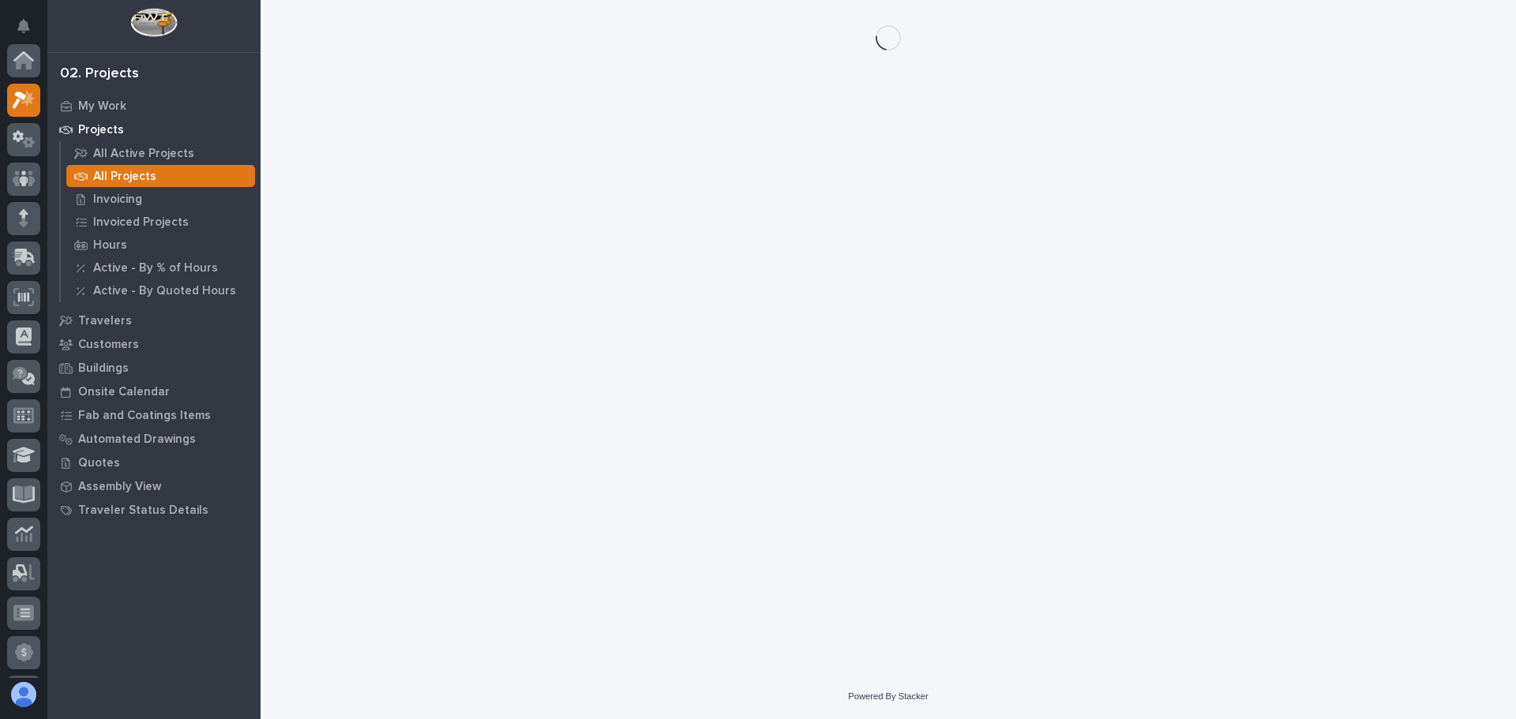
scroll to position [39, 0]
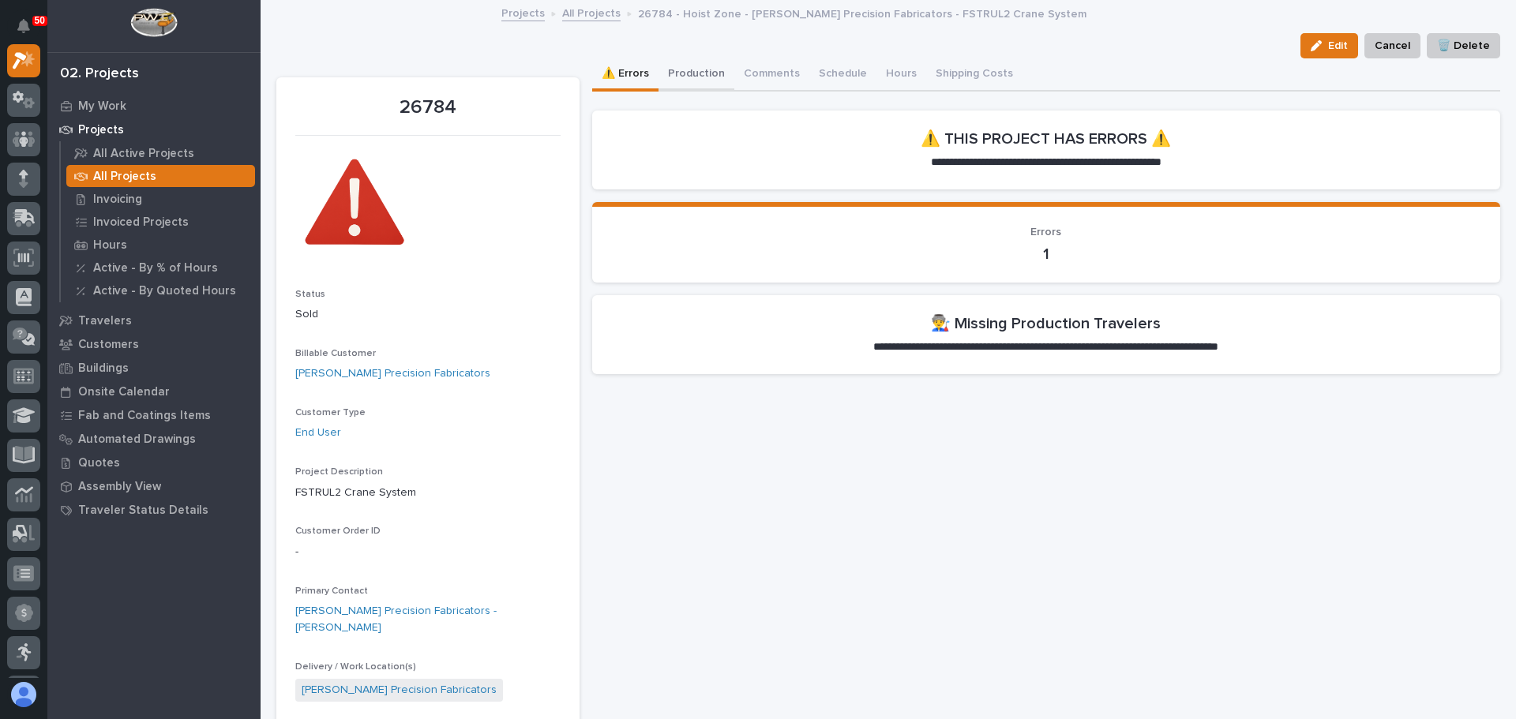
click at [699, 73] on button "Production" at bounding box center [696, 74] width 76 height 33
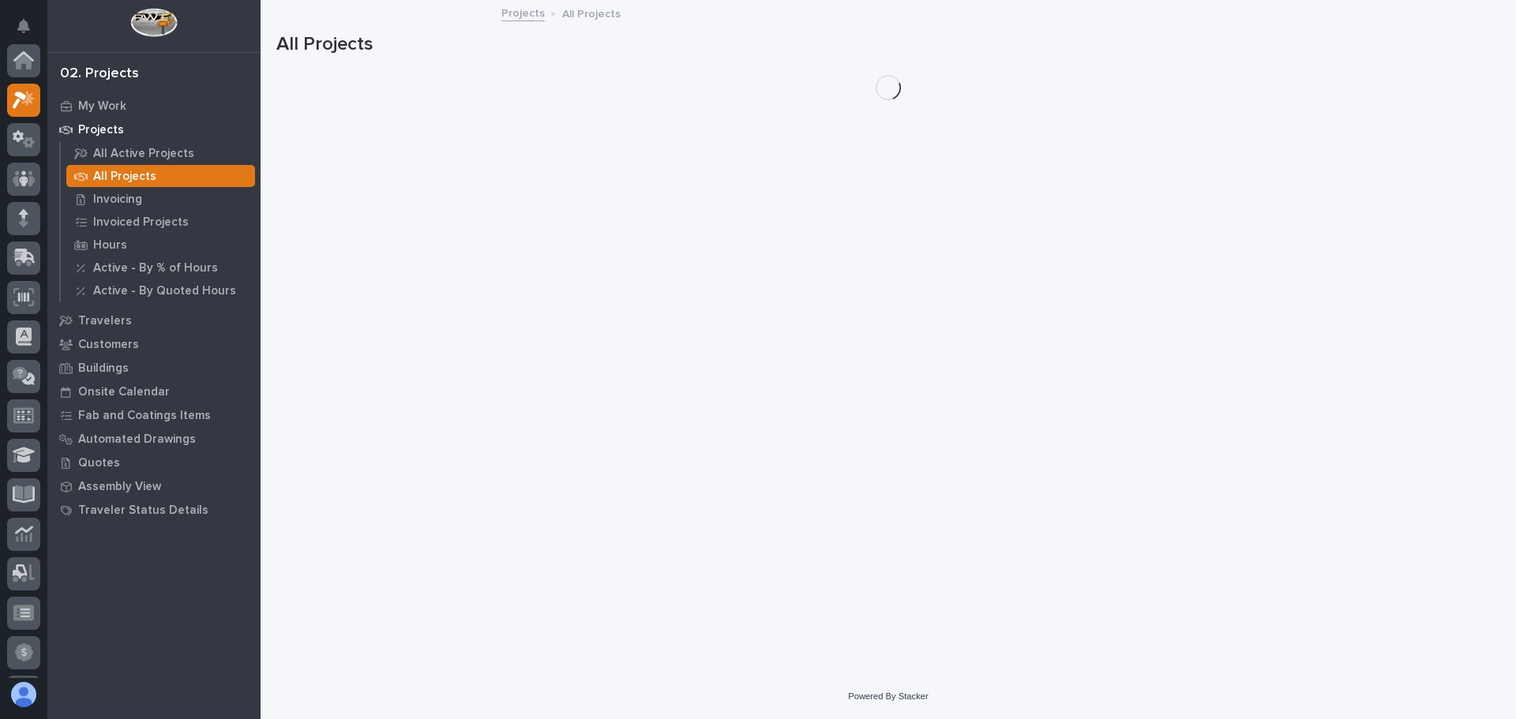
scroll to position [39, 0]
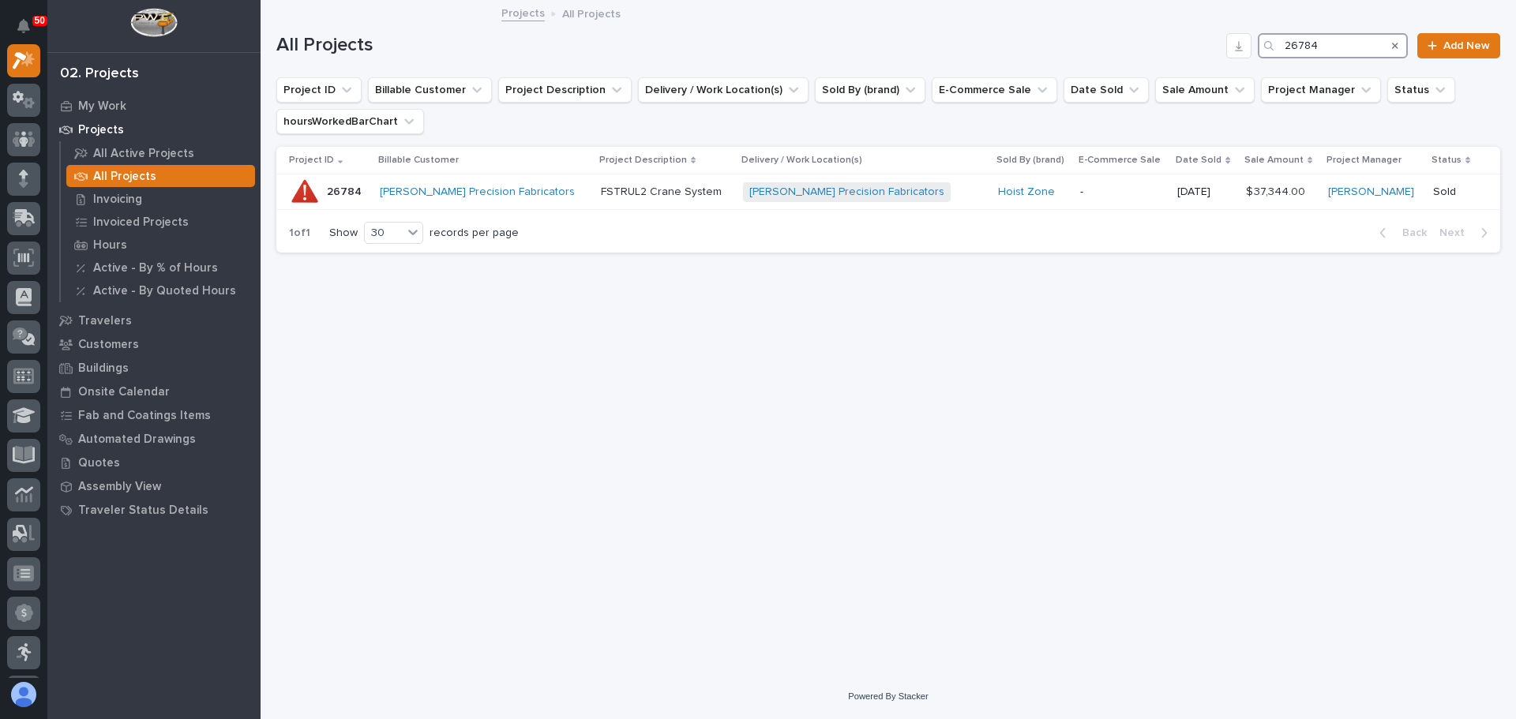
click at [1341, 39] on input "26784" at bounding box center [1332, 45] width 150 height 25
type input "26780"
click at [752, 187] on p at bounding box center [633, 192] width 256 height 13
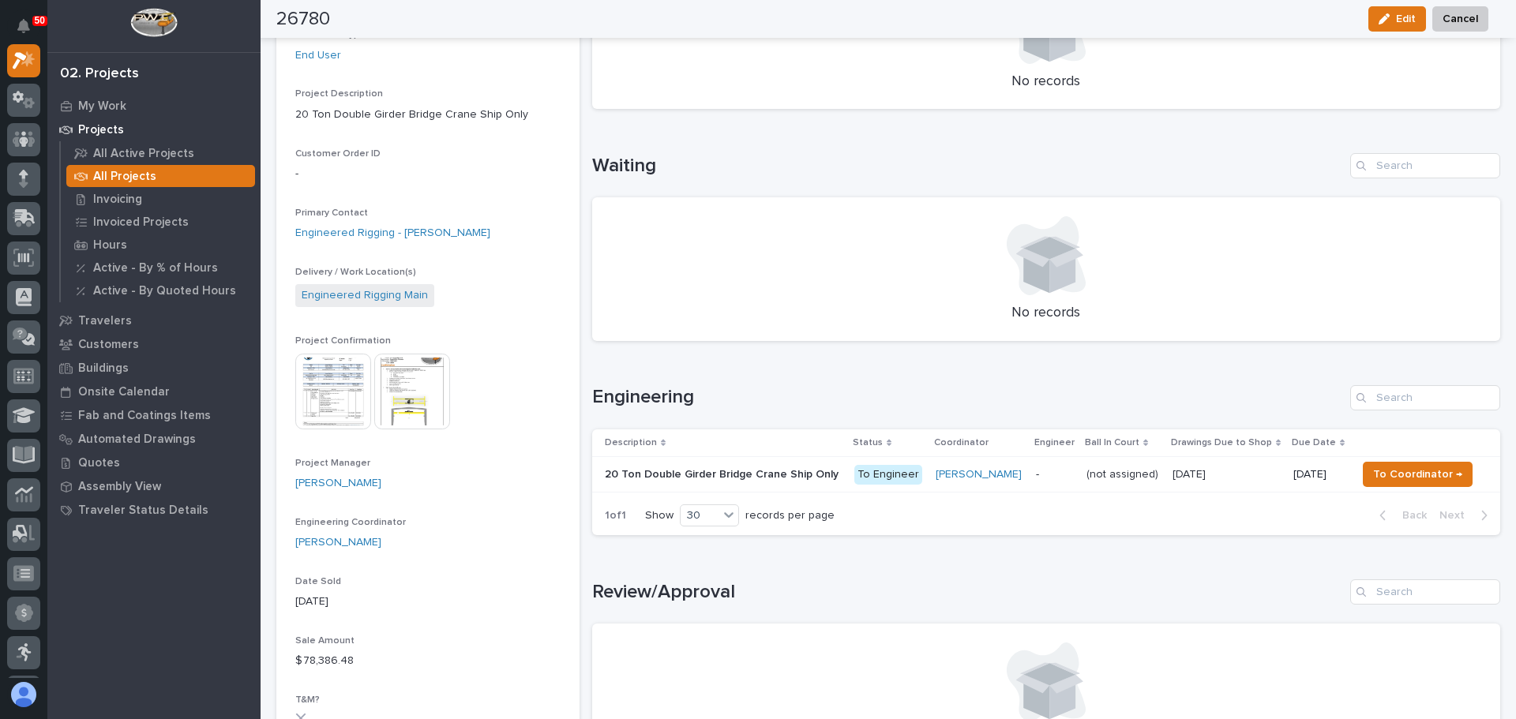
scroll to position [316, 0]
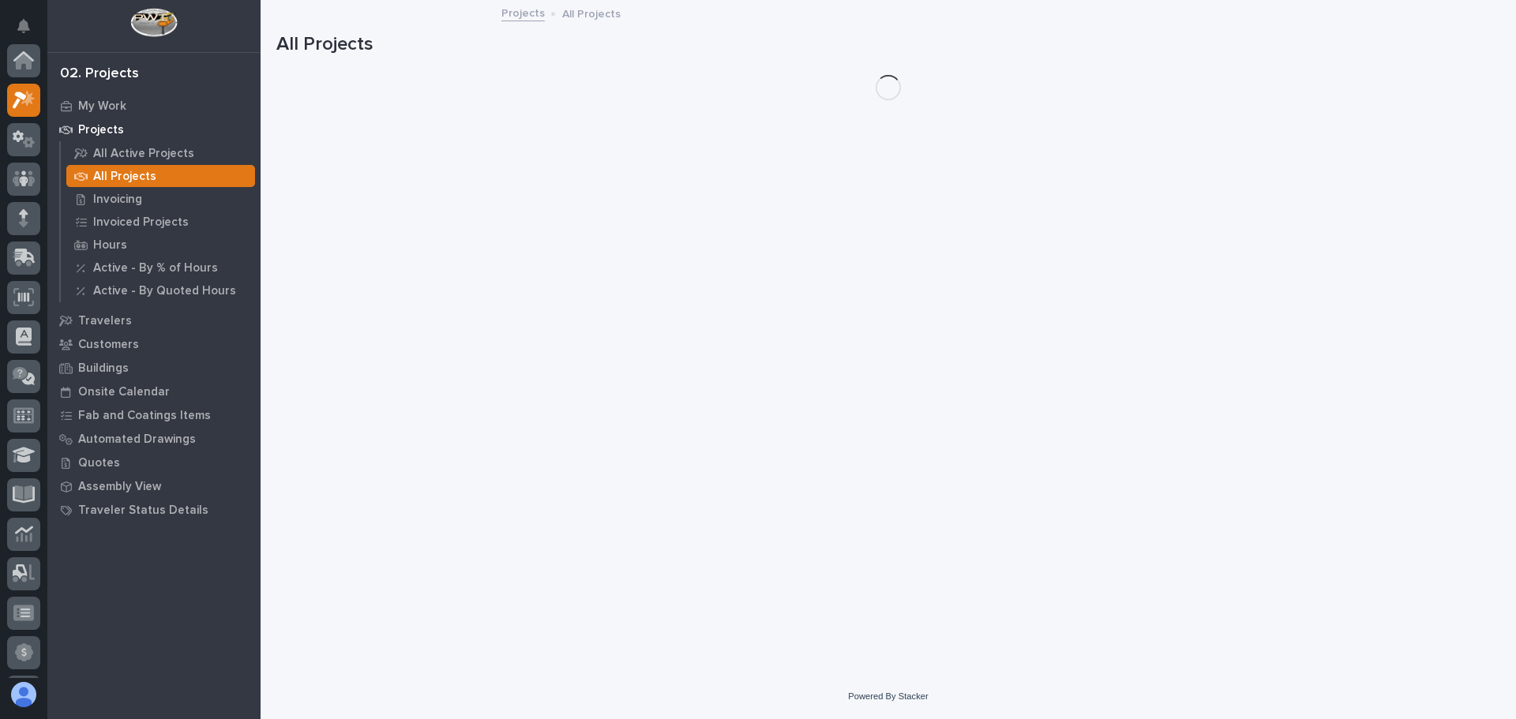
scroll to position [39, 0]
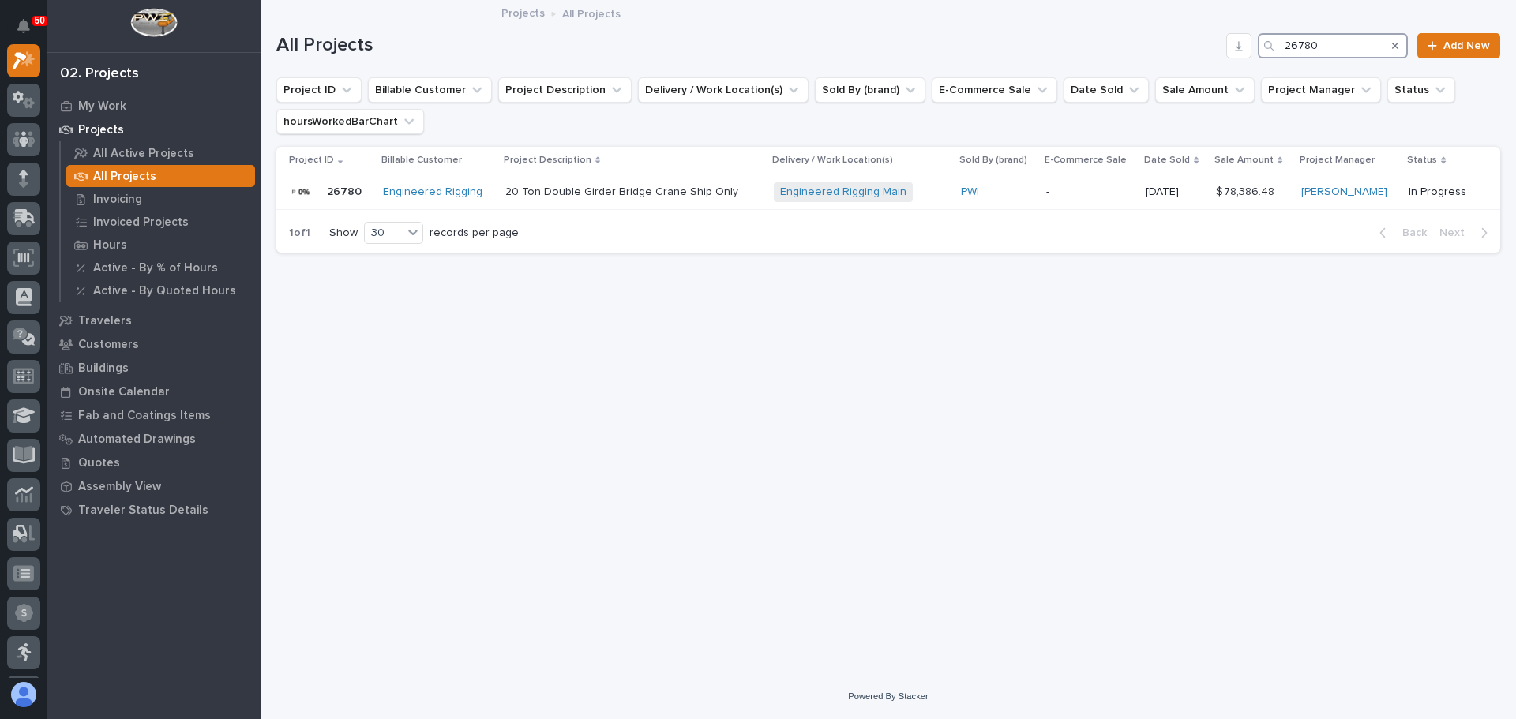
click at [1330, 43] on input "26780" at bounding box center [1332, 45] width 150 height 25
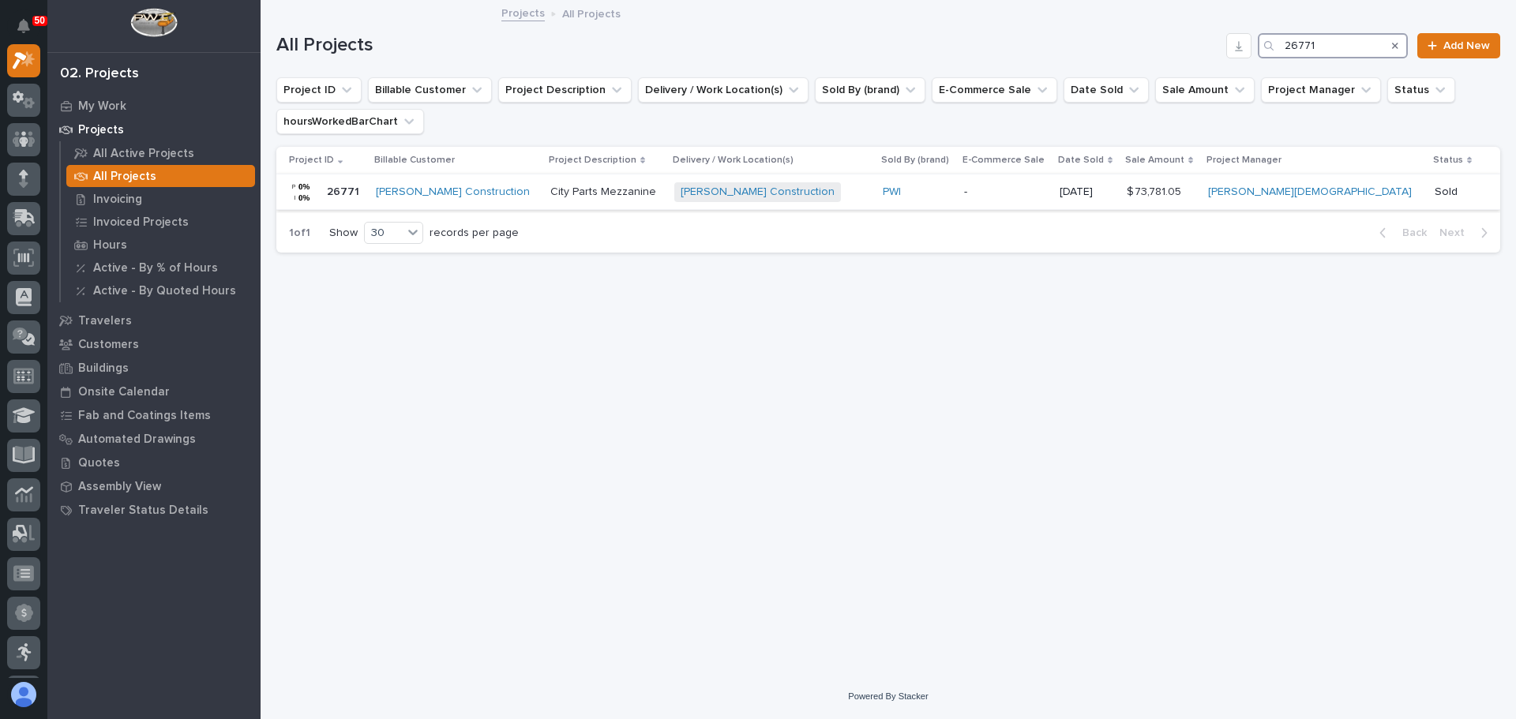
type input "26771"
click at [538, 189] on div "Schenkel Construction" at bounding box center [457, 192] width 162 height 13
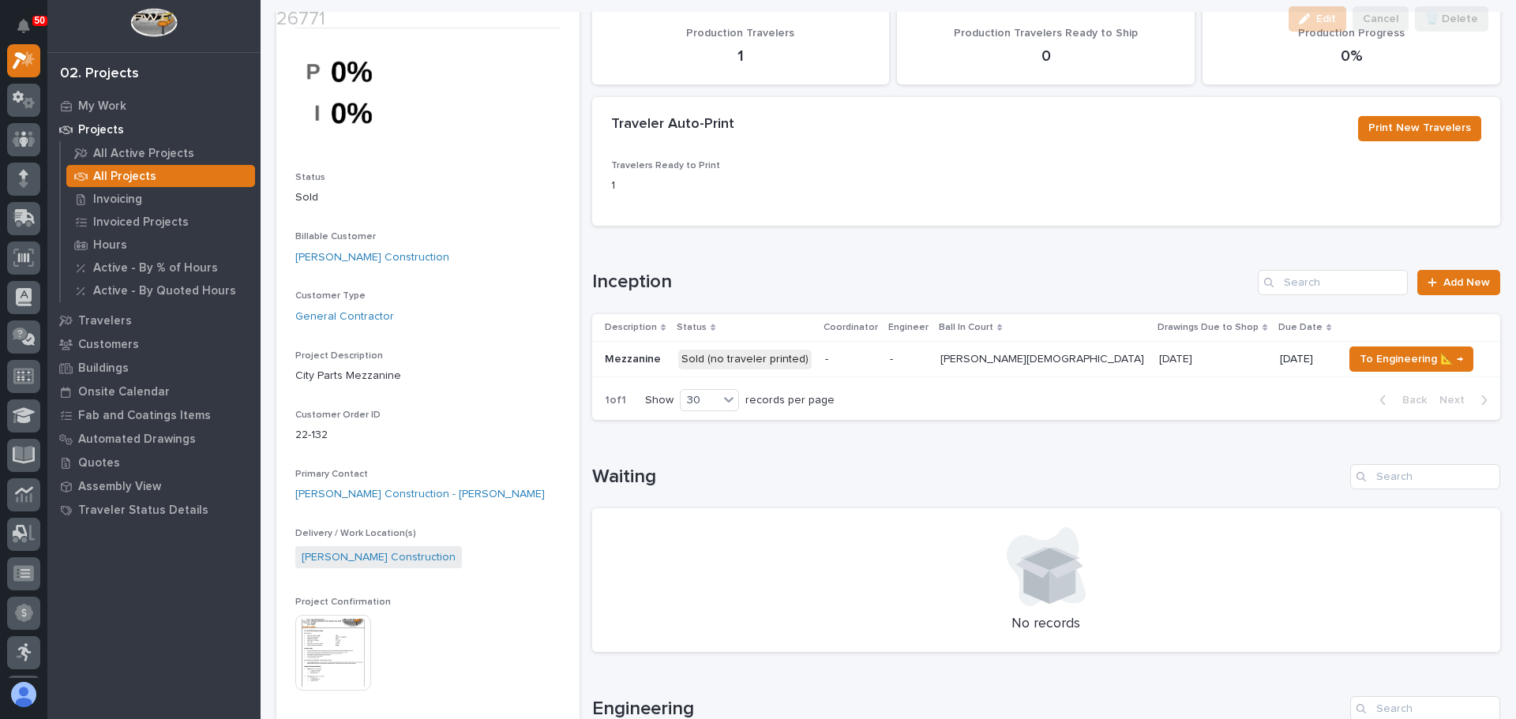
scroll to position [158, 0]
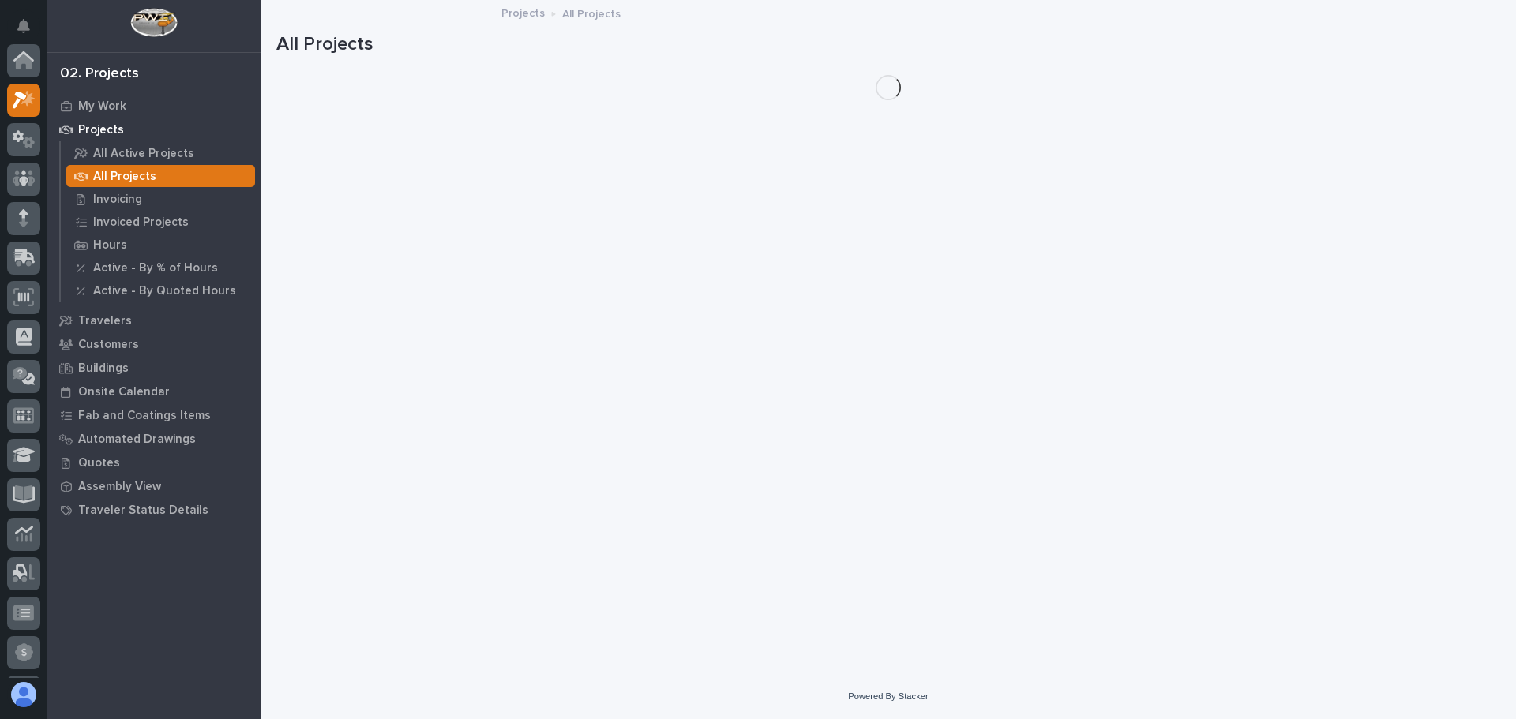
scroll to position [39, 0]
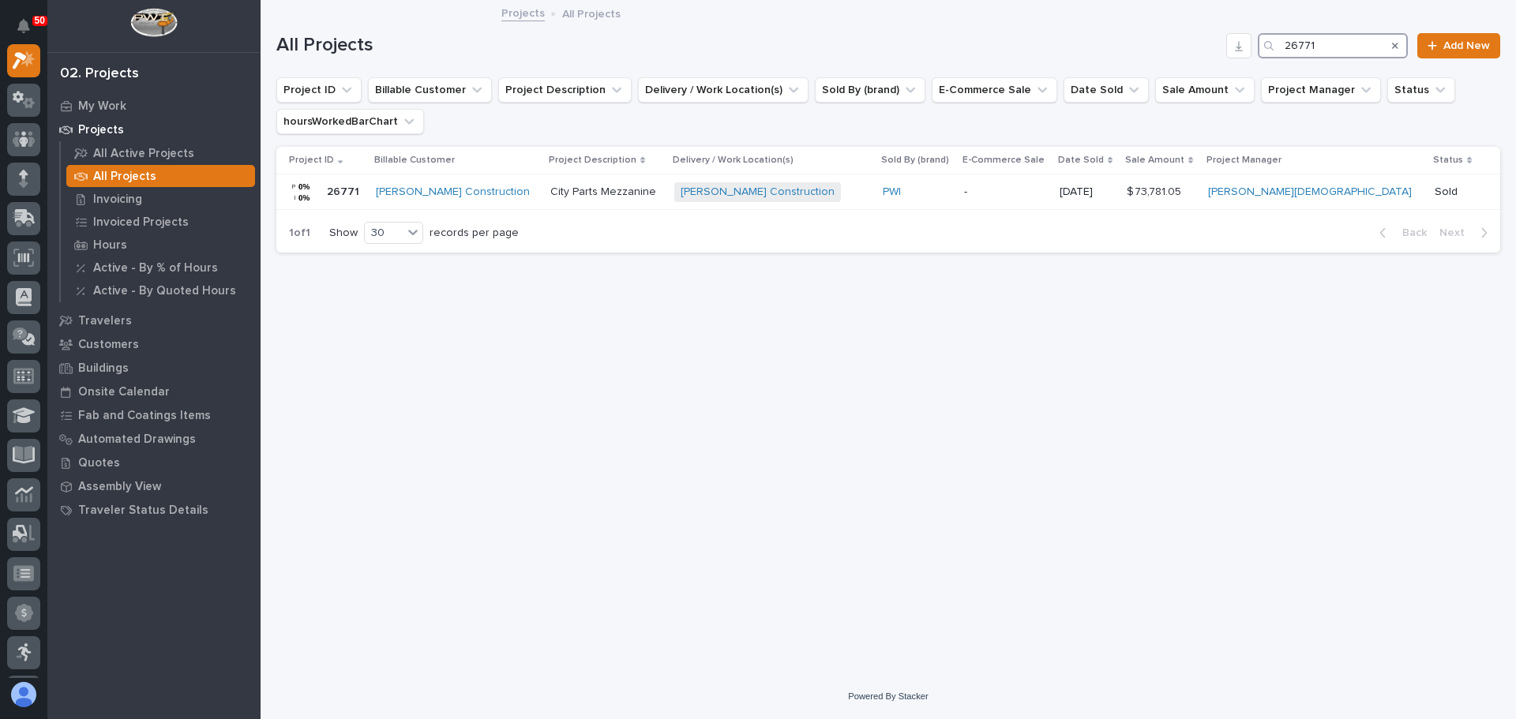
click at [1341, 43] on input "26771" at bounding box center [1332, 45] width 150 height 25
type input "26777"
click at [562, 192] on td "Straight Modular Stair Straight Modular Stair" at bounding box center [629, 192] width 134 height 36
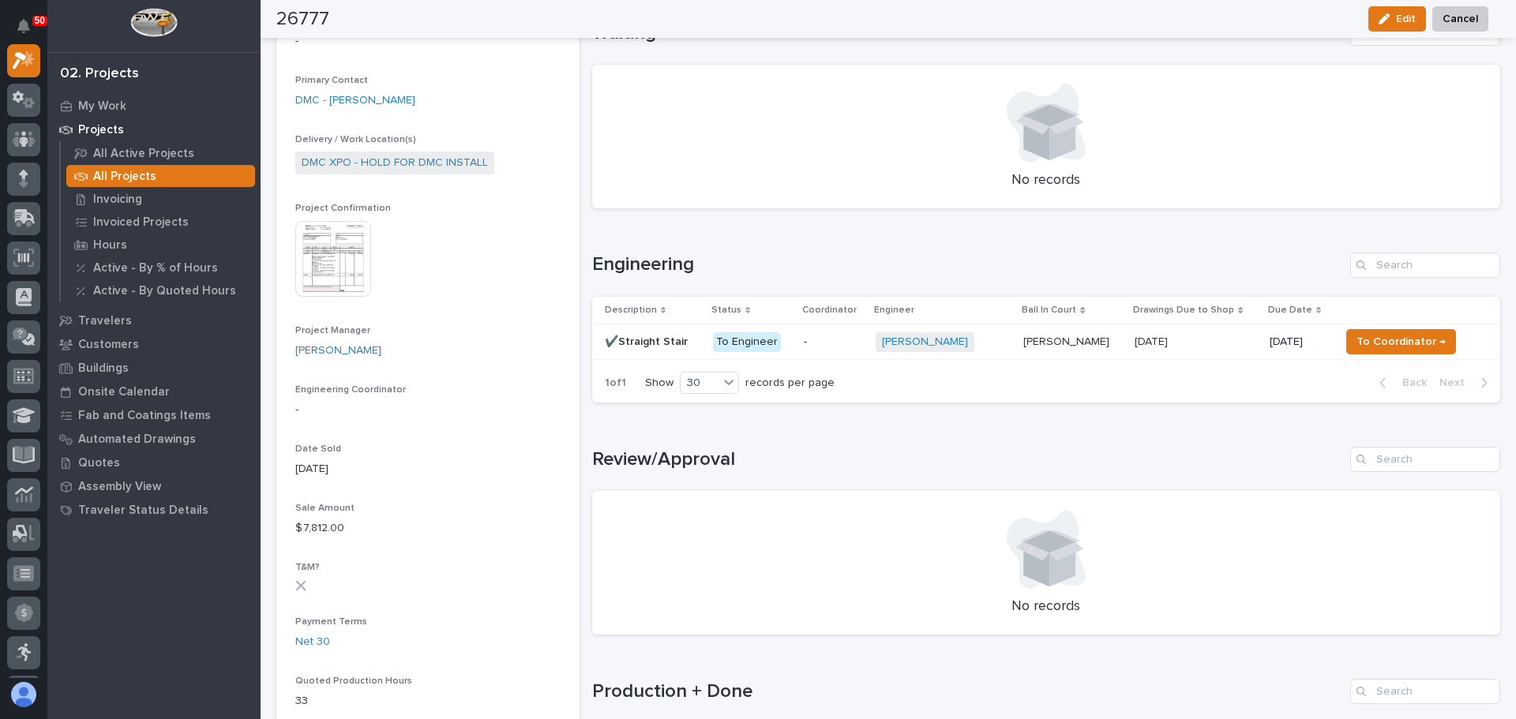
scroll to position [474, 0]
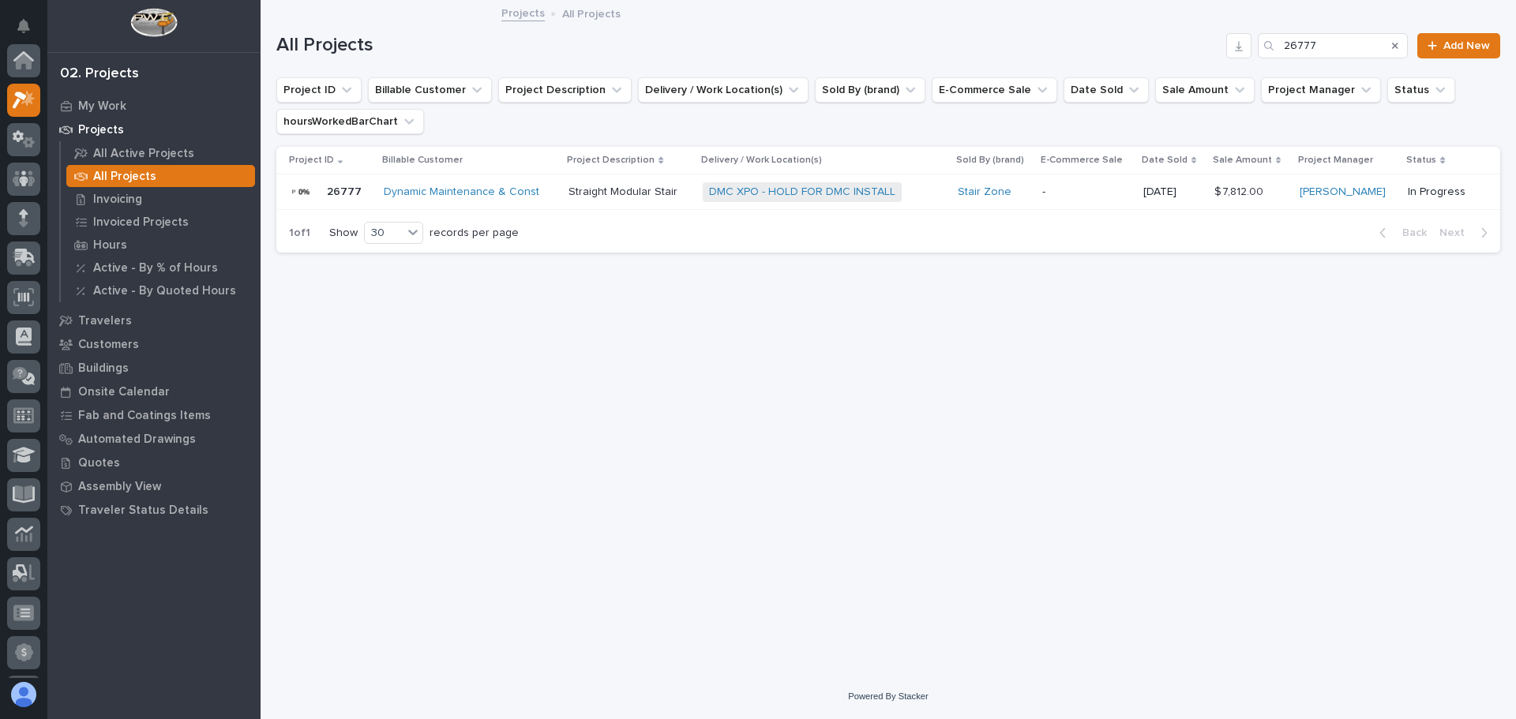
scroll to position [39, 0]
click at [1328, 36] on input "26777" at bounding box center [1332, 45] width 150 height 25
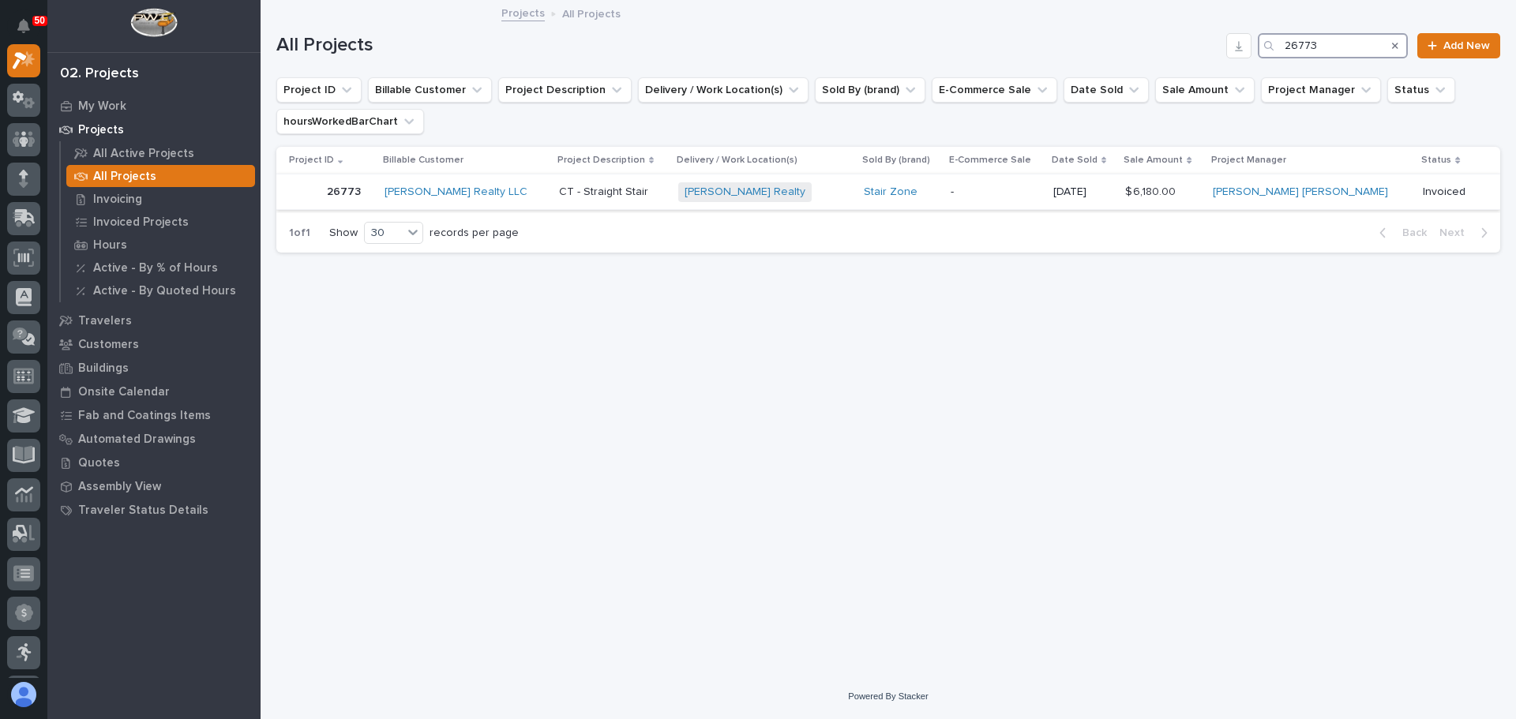
type input "26773"
click at [814, 190] on div "Edwards Realty + 0" at bounding box center [765, 192] width 174 height 20
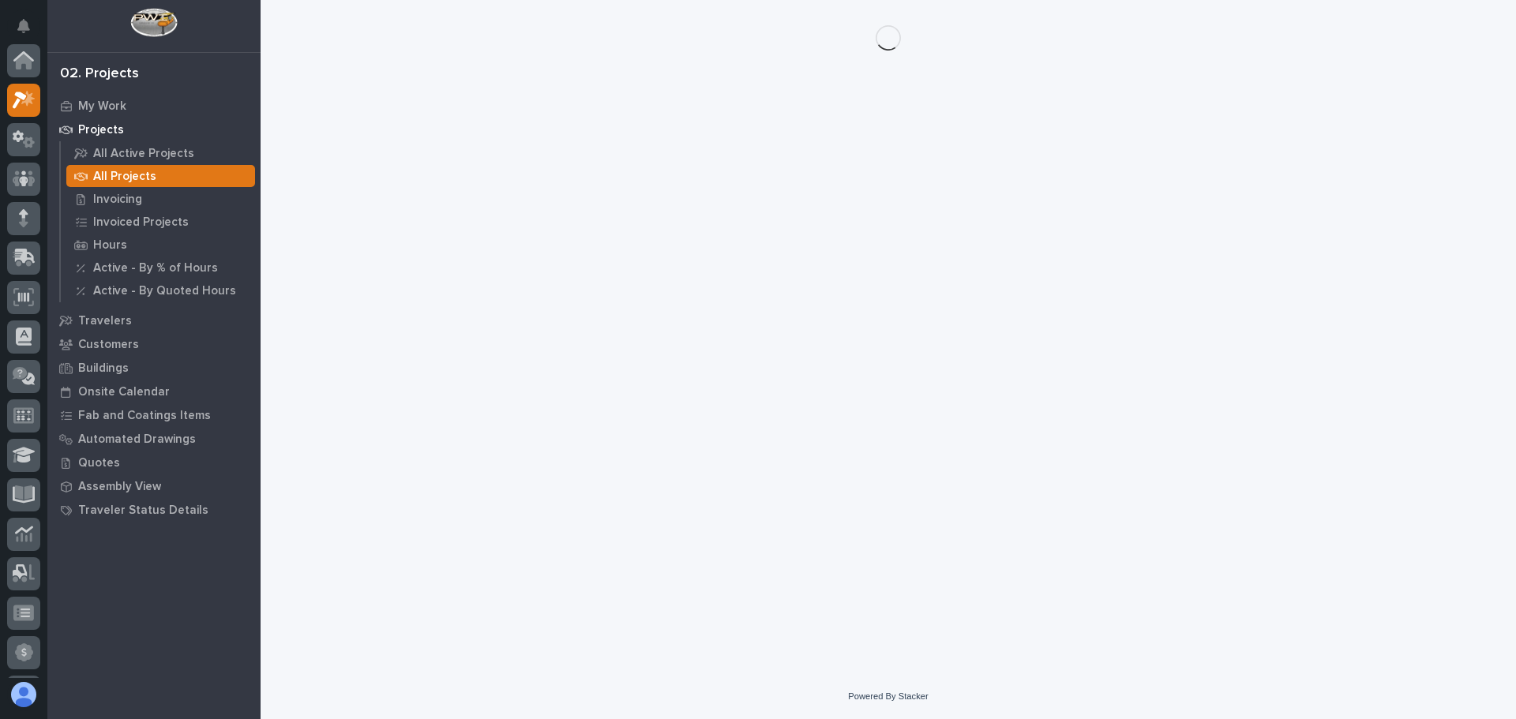
scroll to position [39, 0]
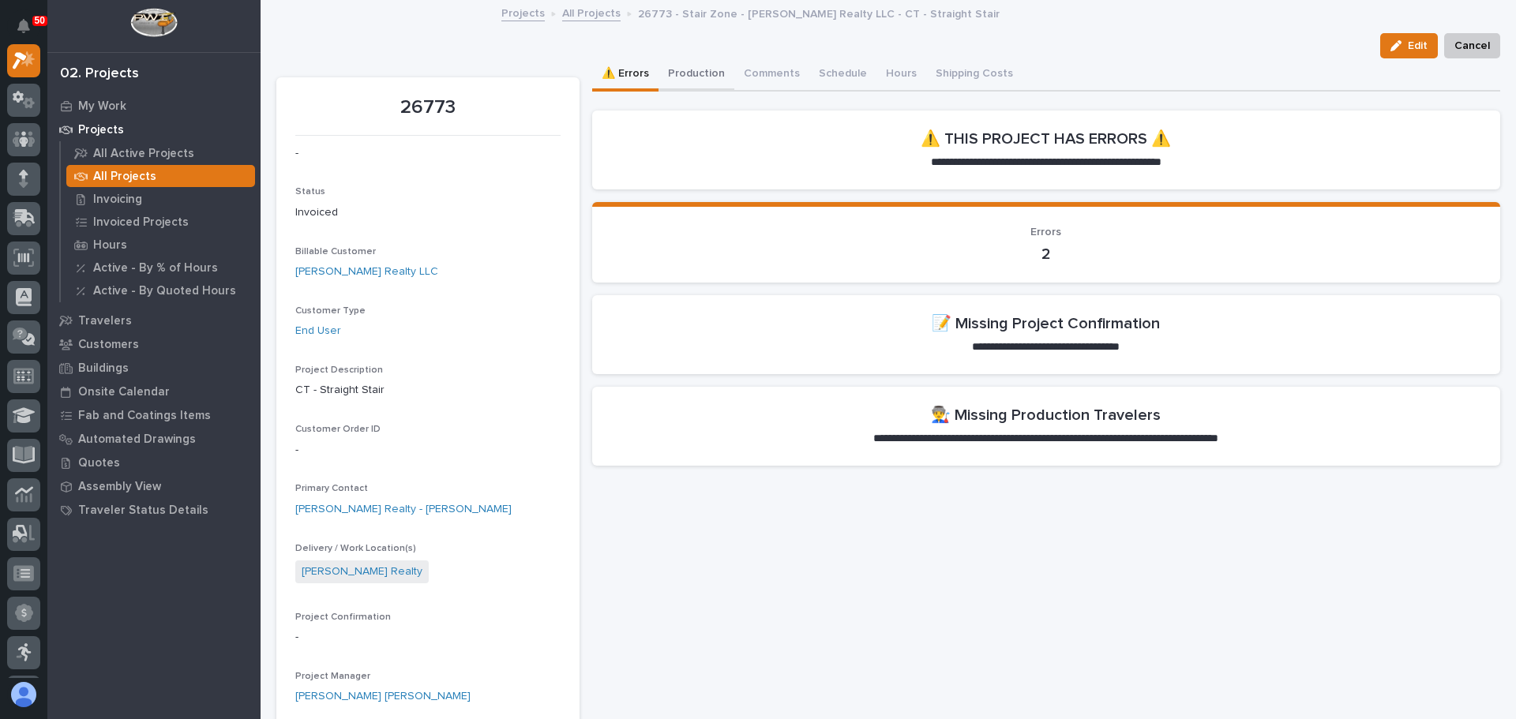
click at [704, 73] on button "Production" at bounding box center [696, 74] width 76 height 33
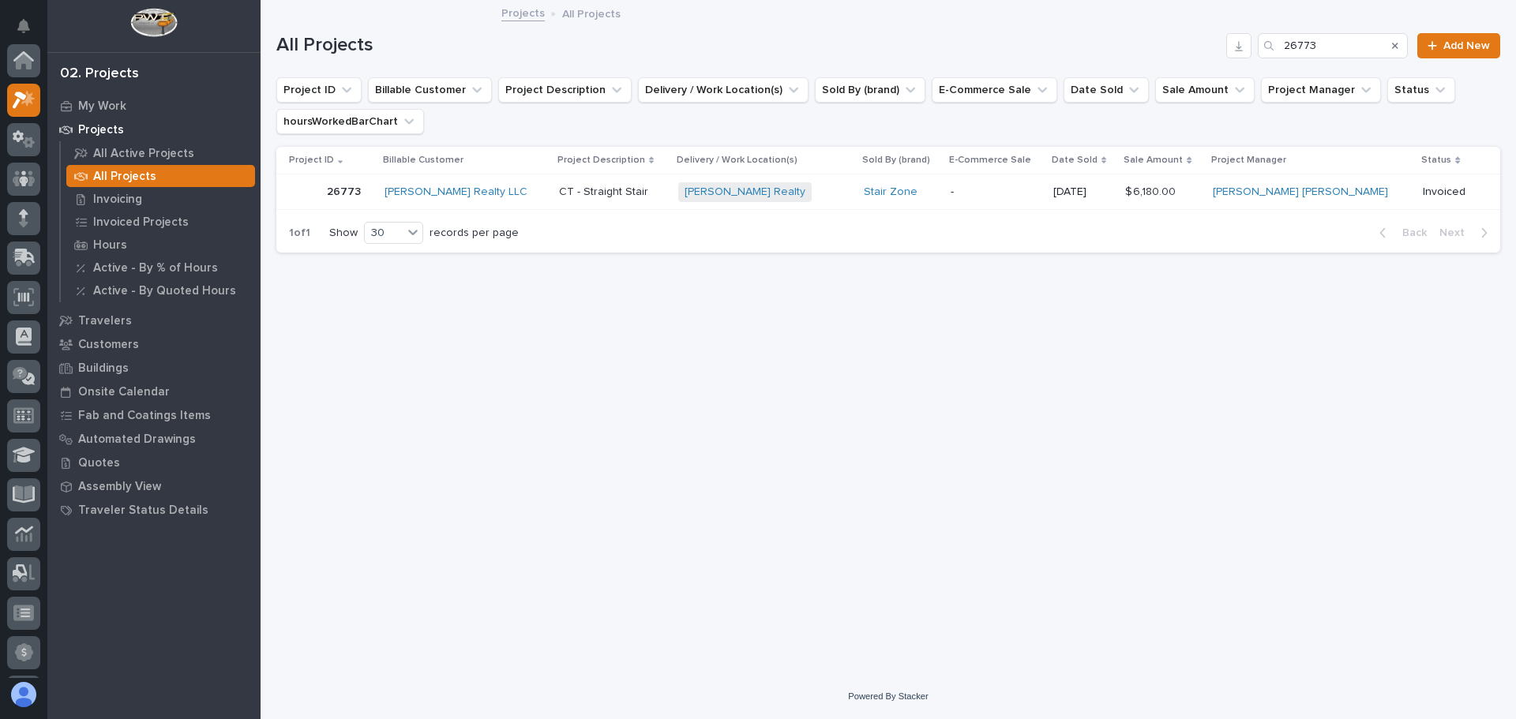
scroll to position [39, 0]
click at [1336, 43] on input "26773" at bounding box center [1332, 45] width 150 height 25
click at [1376, 51] on input "26773" at bounding box center [1332, 45] width 150 height 25
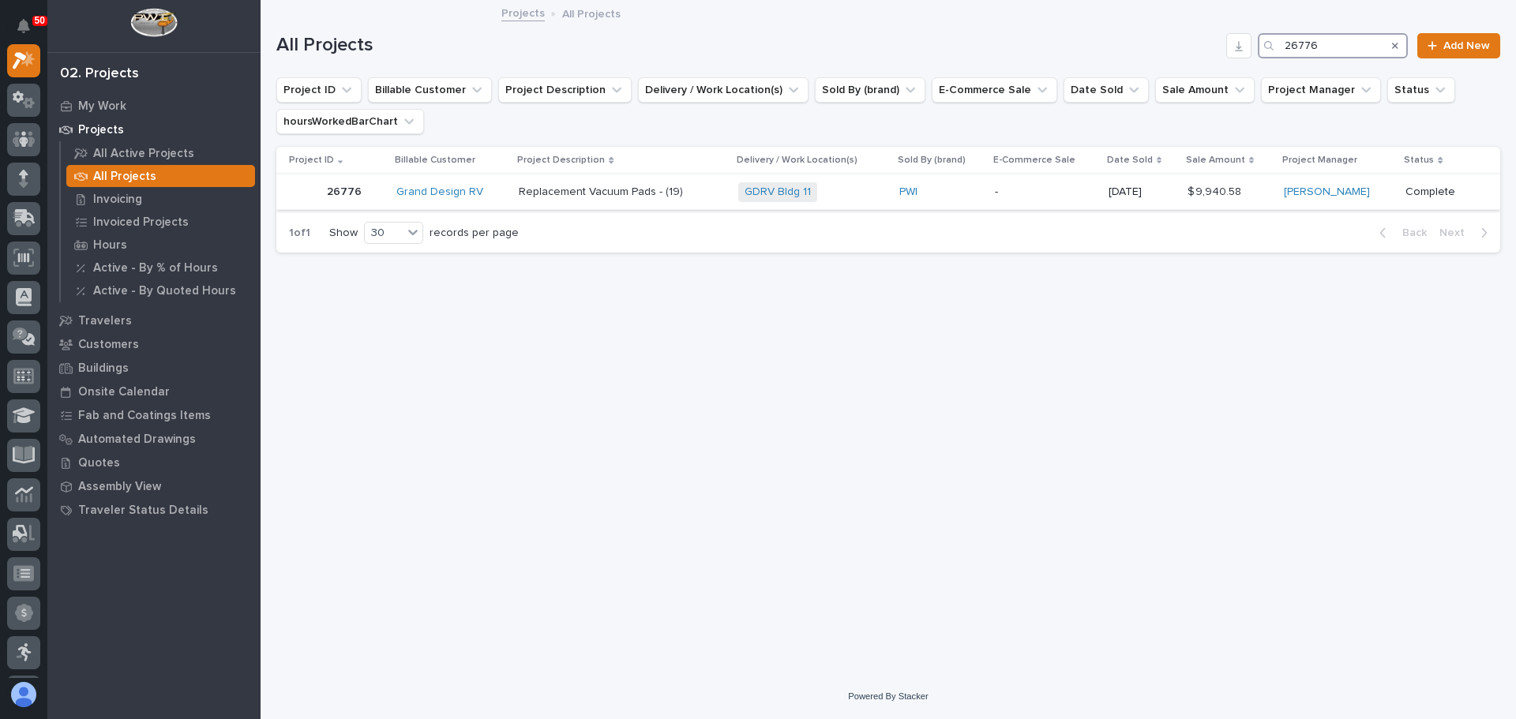
type input "26776"
click at [865, 203] on div "GDRV Bldg 11 + 0" at bounding box center [812, 192] width 148 height 32
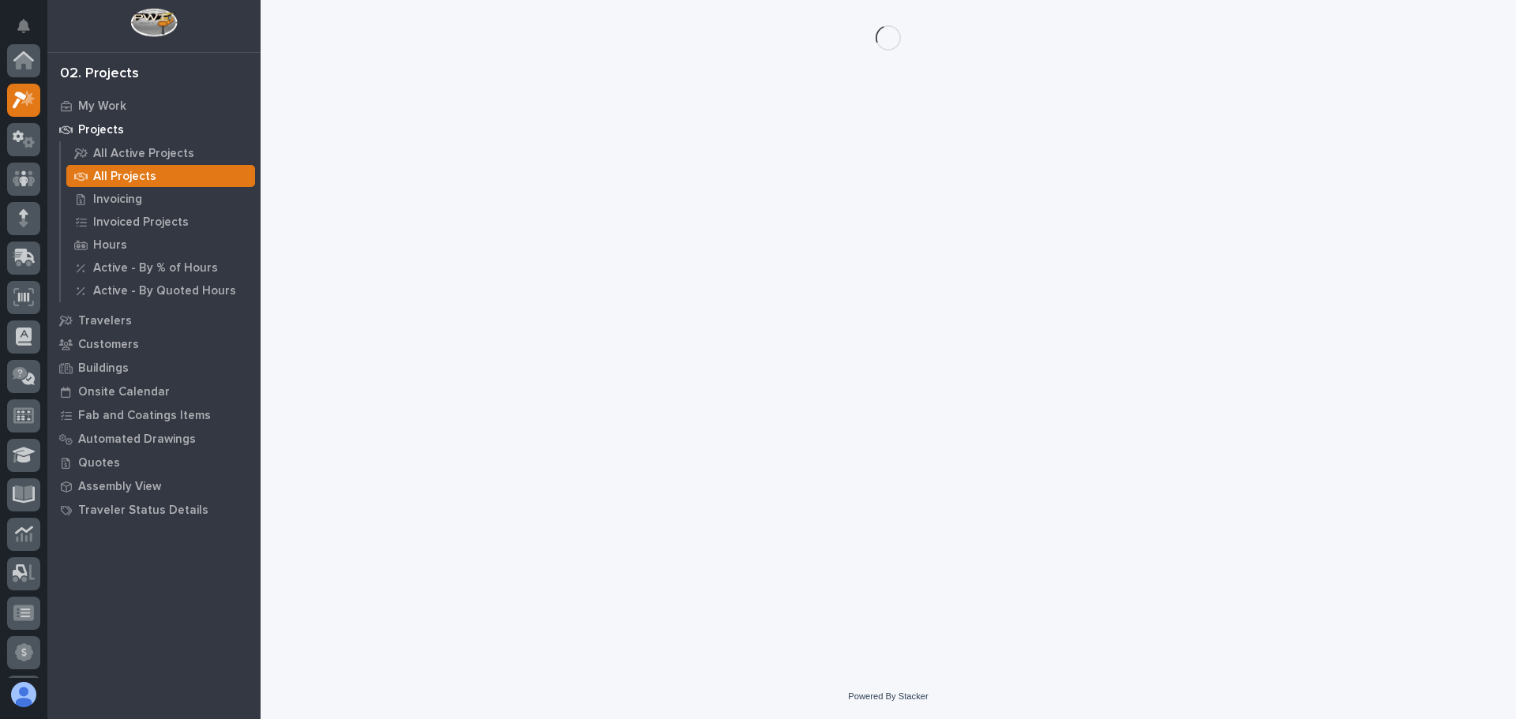
scroll to position [39, 0]
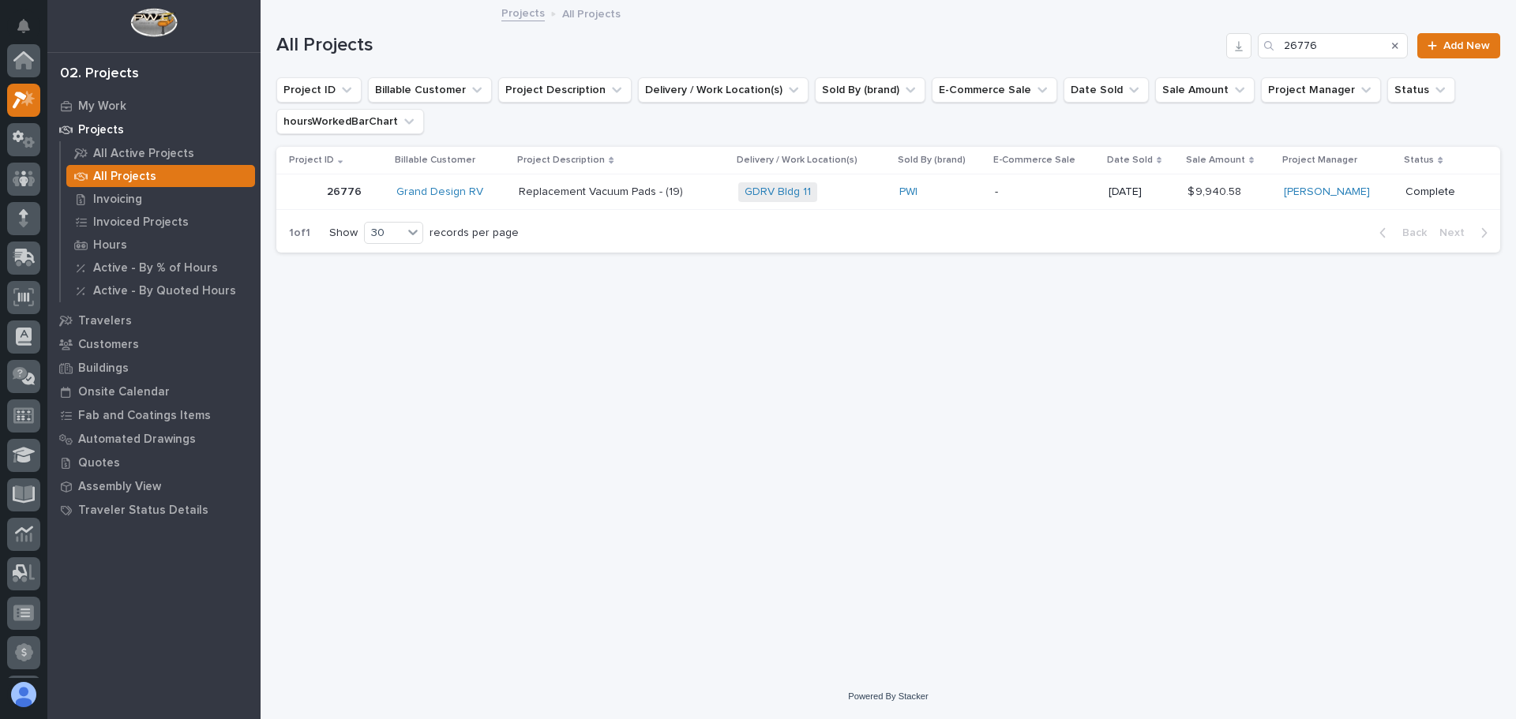
scroll to position [39, 0]
click at [1359, 41] on input "26776" at bounding box center [1332, 45] width 150 height 25
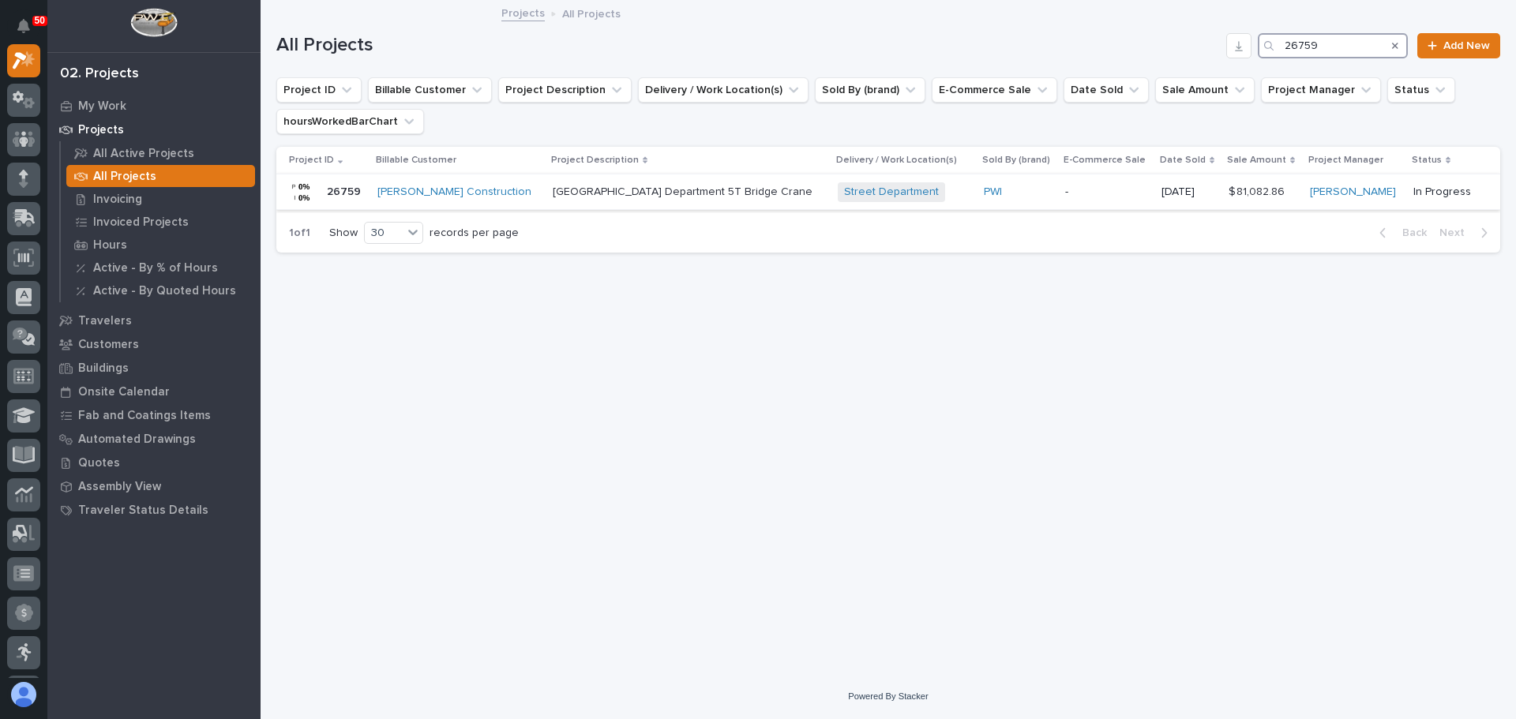
type input "26759"
click at [799, 197] on div "Warsaw Public Works Street Department 5T Bridge Crane Warsaw Public Works Stree…" at bounding box center [689, 192] width 272 height 26
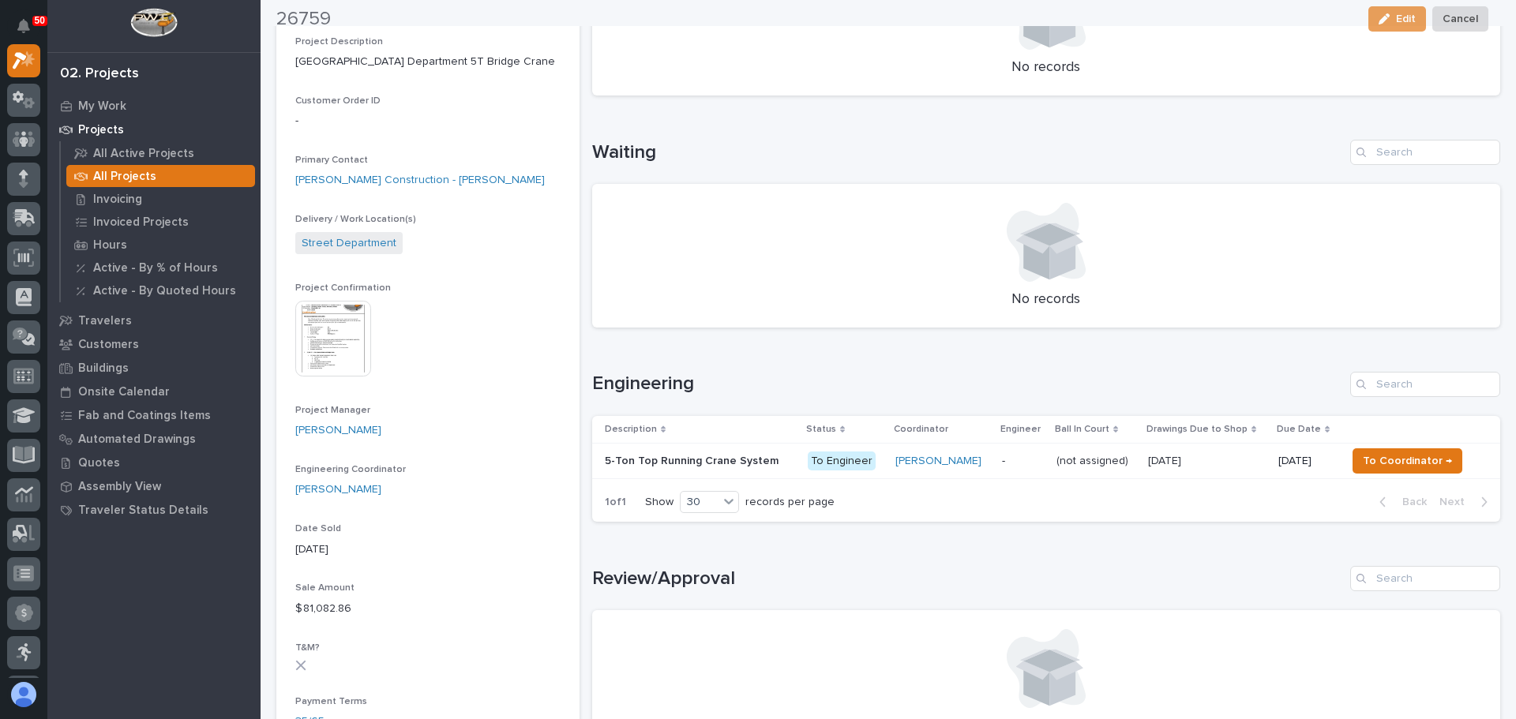
scroll to position [474, 0]
